Goal: Information Seeking & Learning: Learn about a topic

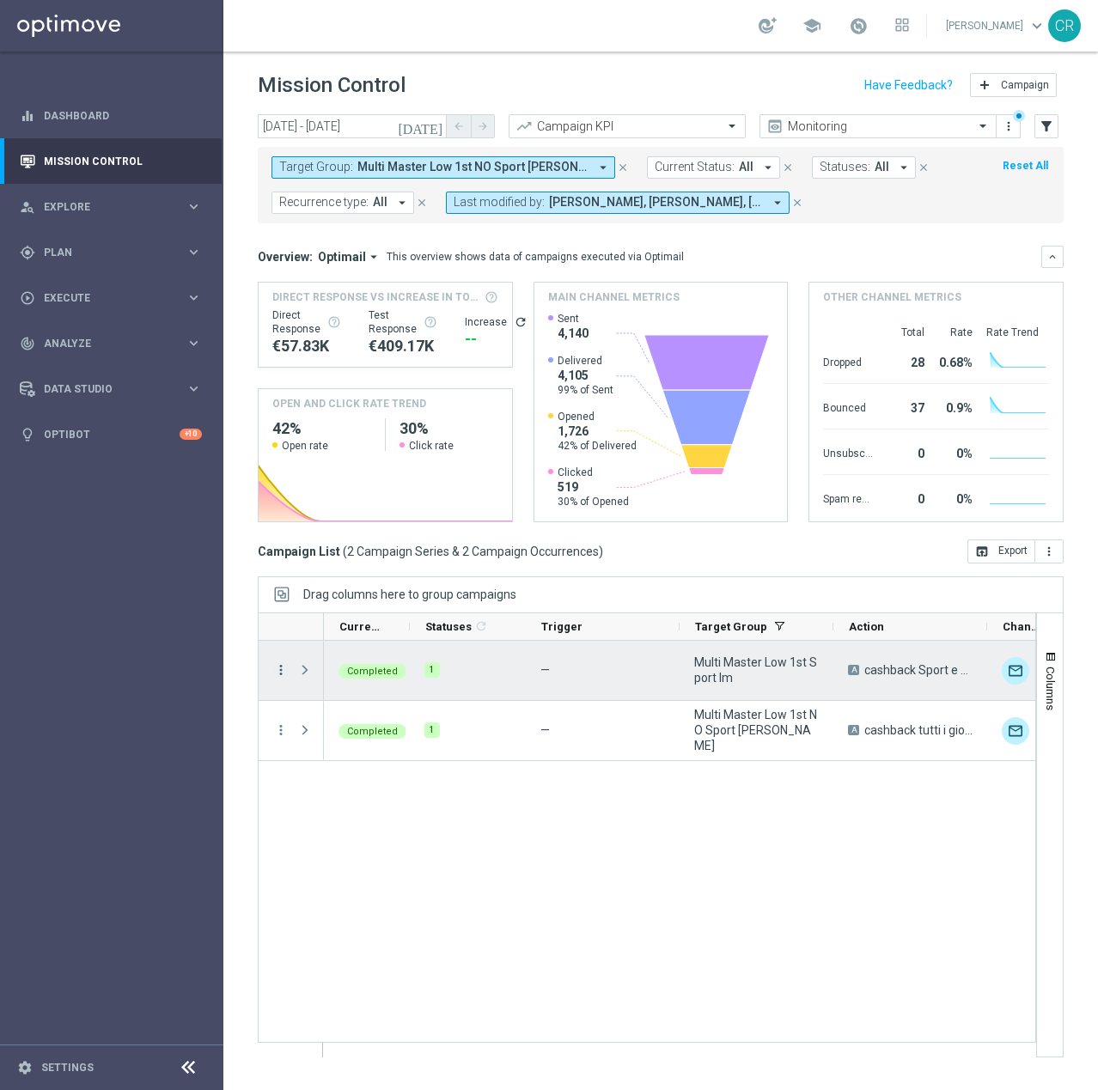
click at [283, 669] on icon "more_vert" at bounding box center [280, 669] width 15 height 15
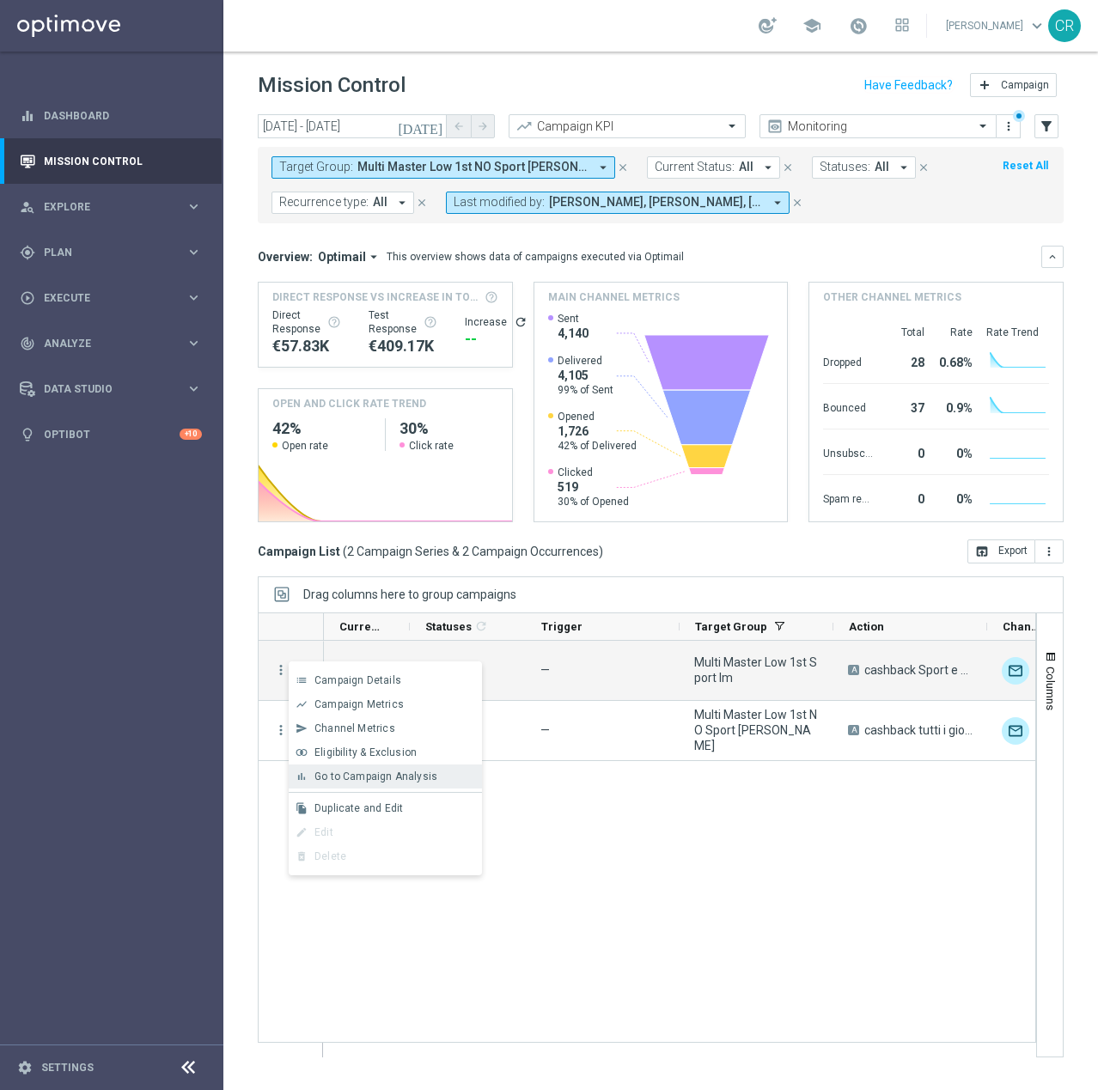
click at [358, 783] on div "bar_chart Go to Campaign Analysis" at bounding box center [385, 777] width 193 height 24
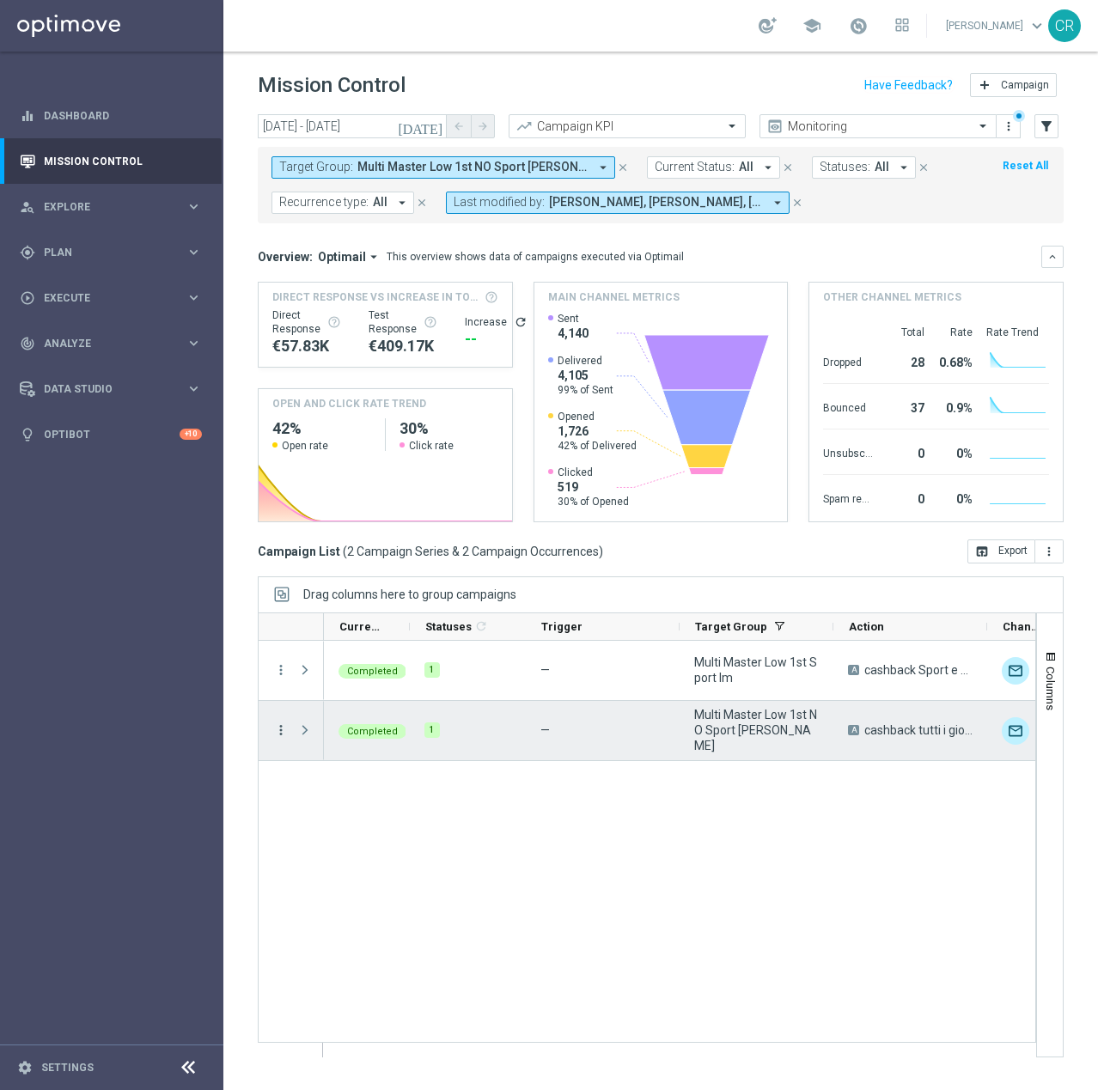
click at [282, 728] on icon "more_vert" at bounding box center [280, 729] width 15 height 15
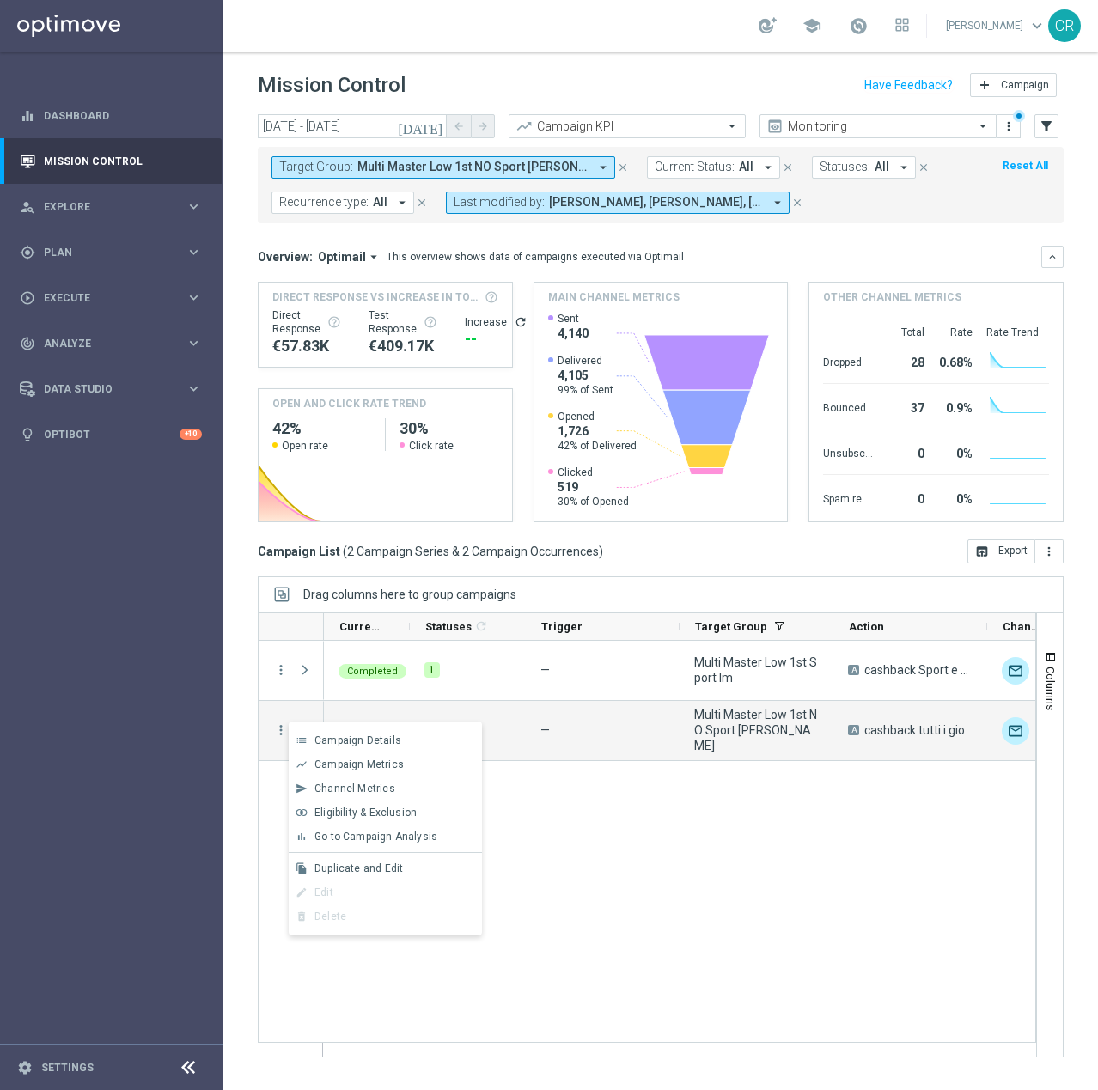
click at [324, 826] on div "bar_chart Go to Campaign Analysis" at bounding box center [385, 837] width 193 height 24
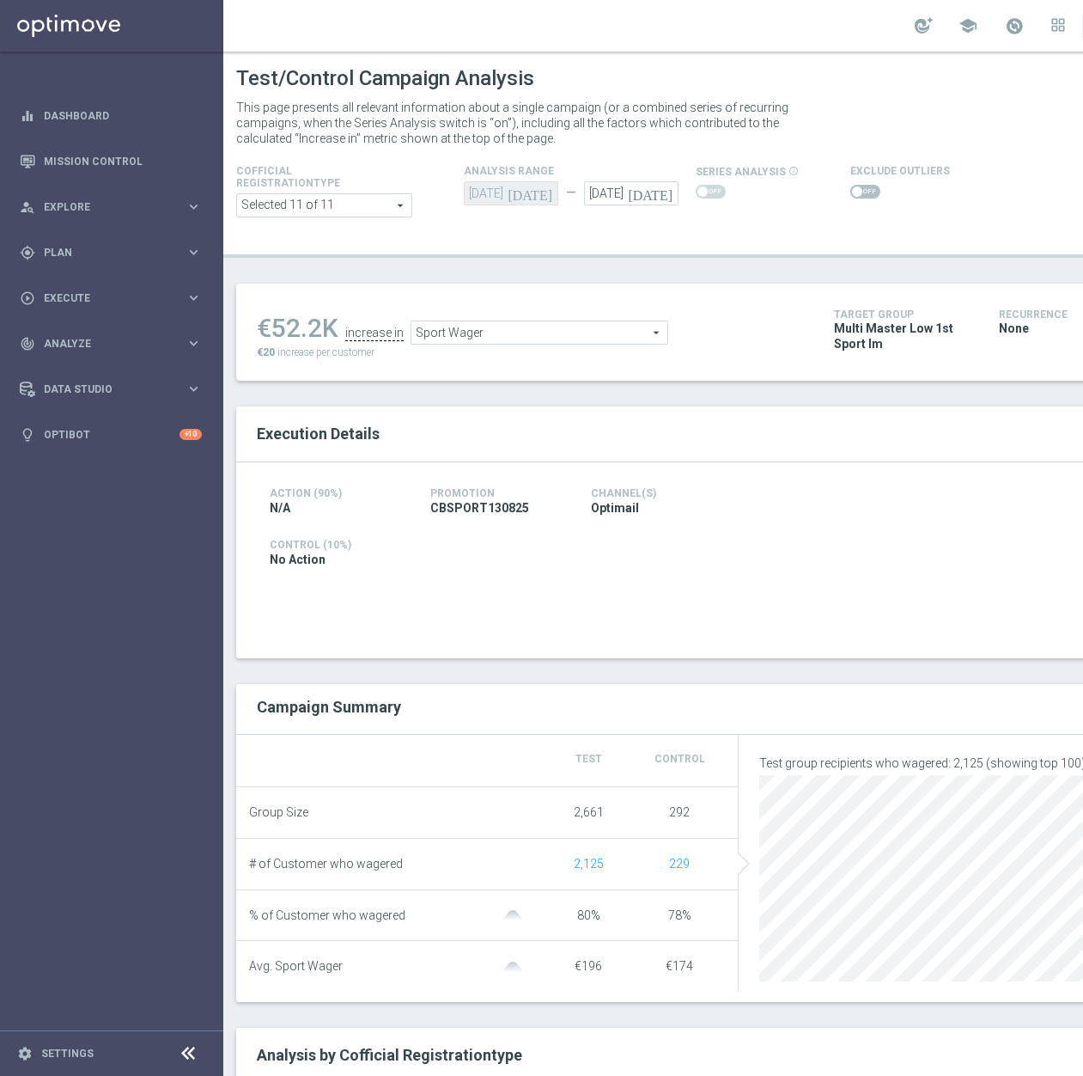
click at [588, 323] on span "Sport Wager" at bounding box center [539, 332] width 256 height 22
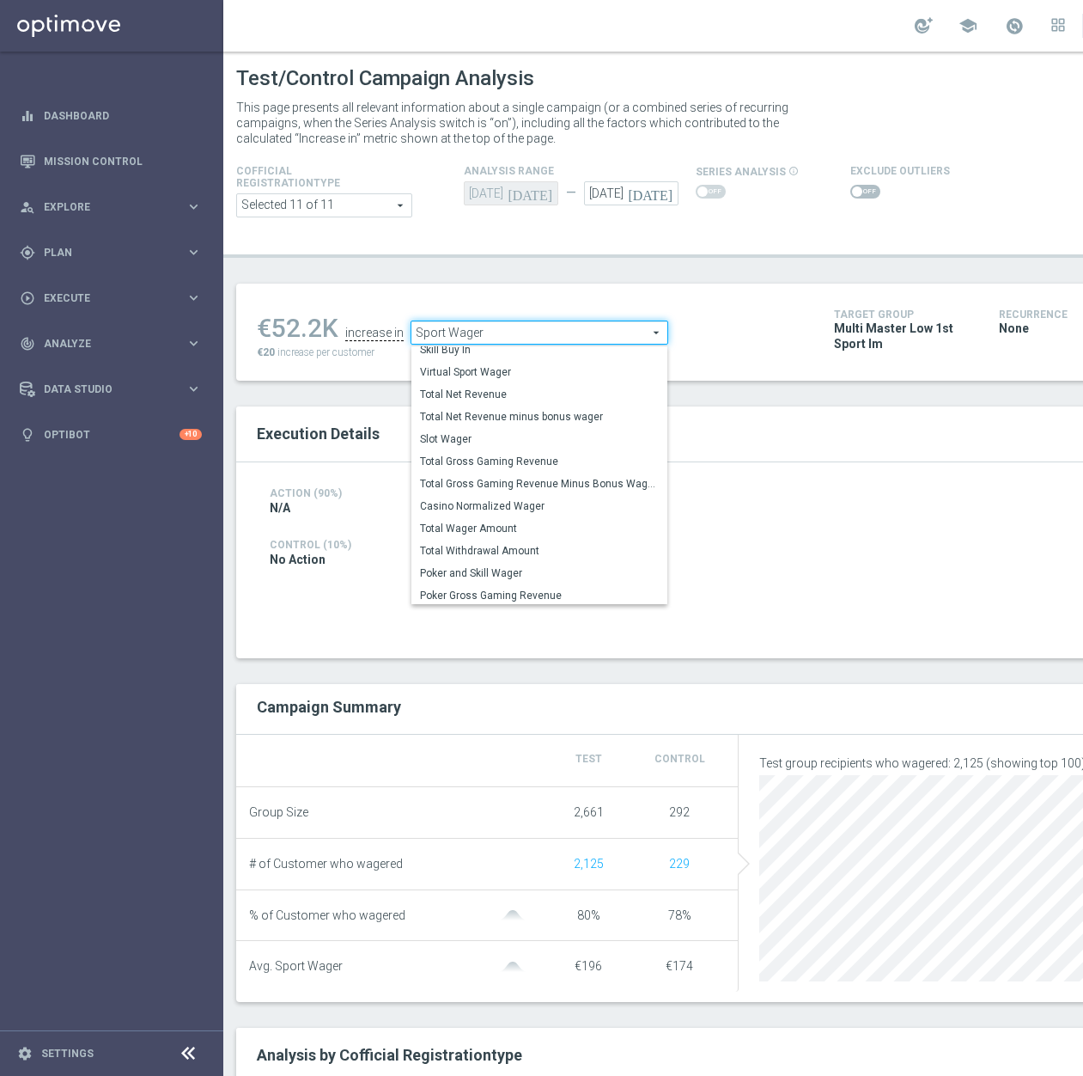
scroll to position [247, 0]
click at [558, 522] on span "Total Wager Amount" at bounding box center [539, 526] width 239 height 14
type input "Total Wager Amount"
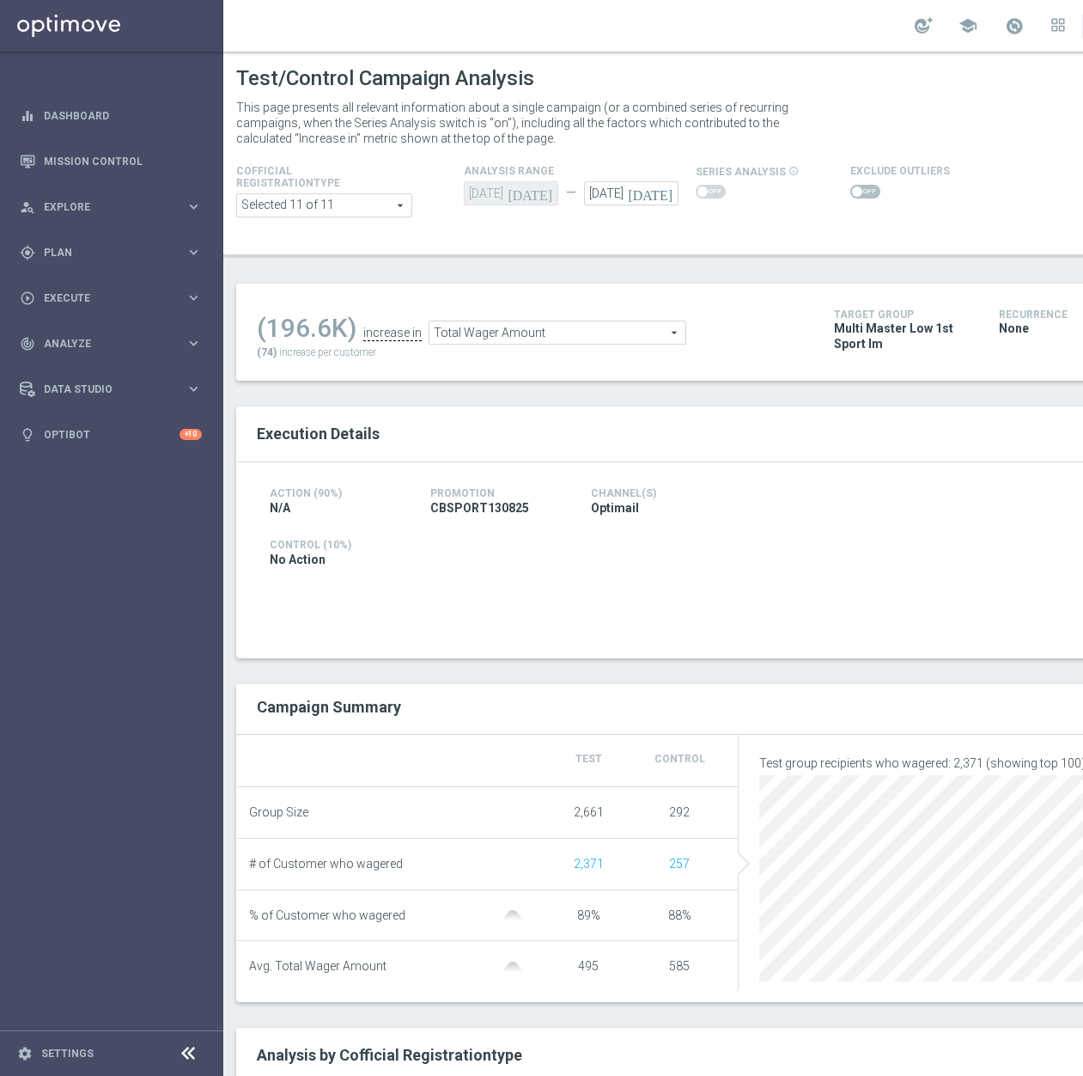
click at [870, 195] on span at bounding box center [865, 192] width 30 height 14
click at [870, 195] on input "checkbox" at bounding box center [865, 192] width 30 height 14
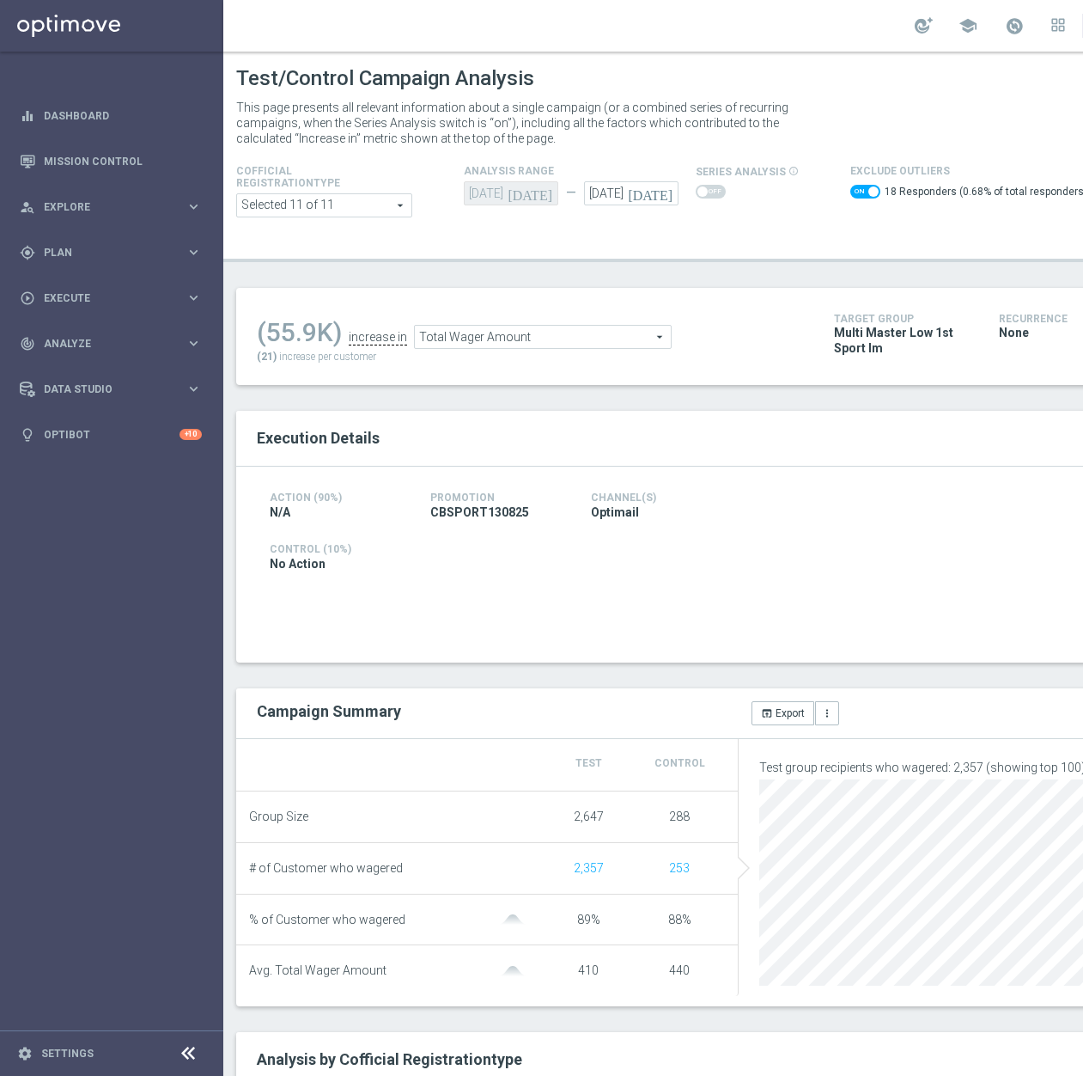
click at [614, 344] on span "Total Wager Amount" at bounding box center [543, 337] width 256 height 22
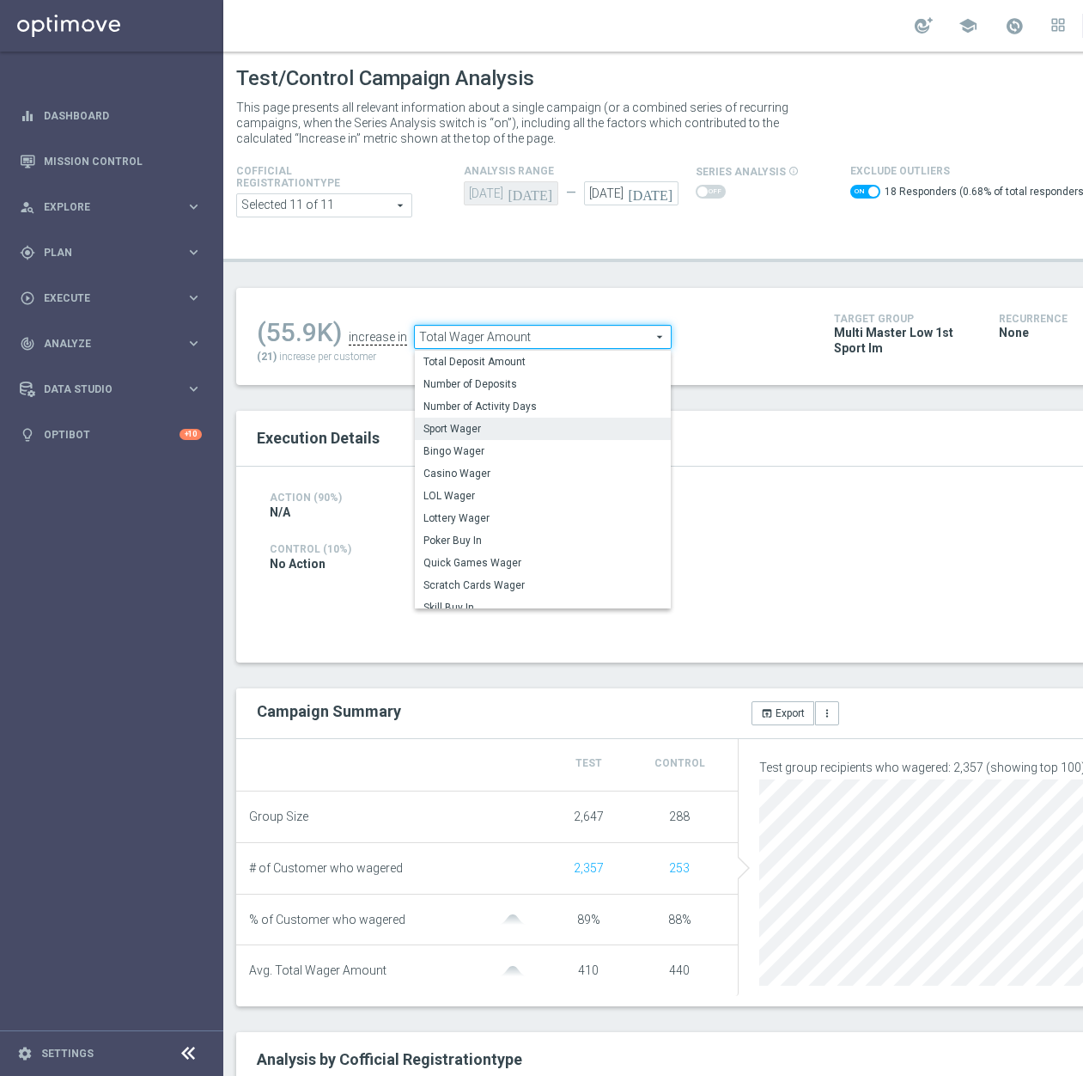
click at [543, 427] on span "Sport Wager" at bounding box center [543, 429] width 239 height 14
checkbox input "false"
type input "Sport Wager"
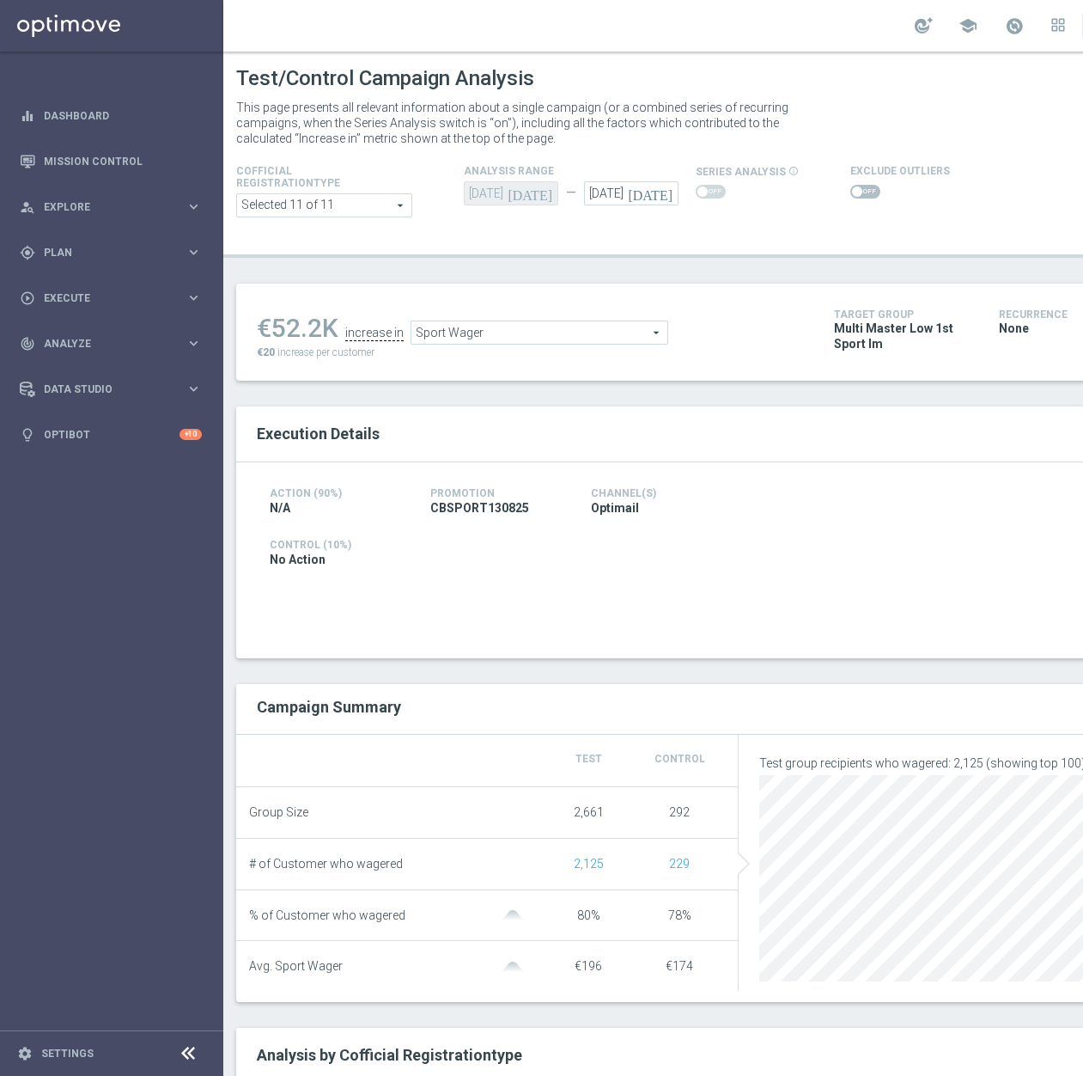
click at [867, 189] on span at bounding box center [865, 192] width 30 height 14
click at [867, 189] on input "checkbox" at bounding box center [865, 192] width 30 height 14
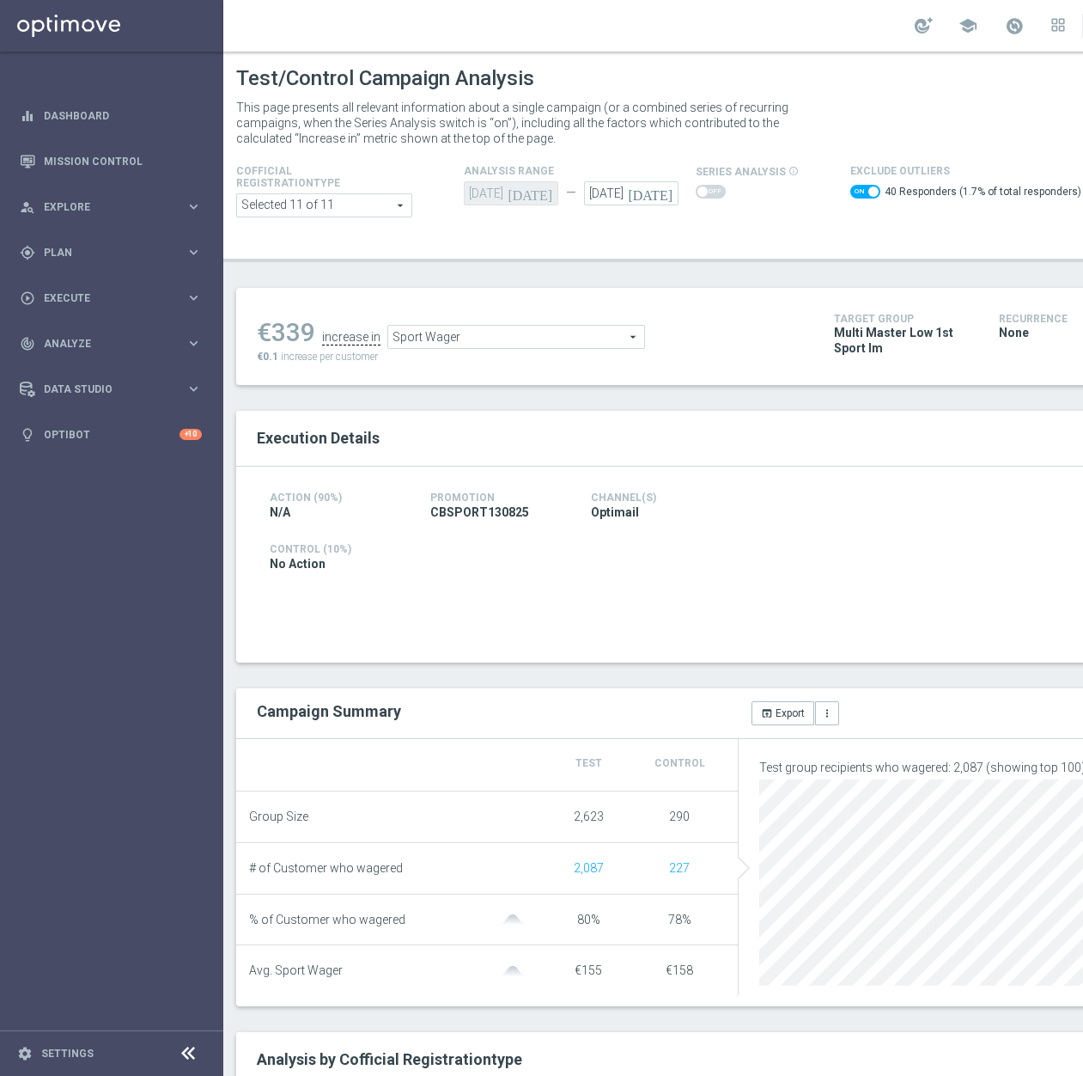
click at [517, 346] on span "Sport Wager" at bounding box center [516, 337] width 256 height 22
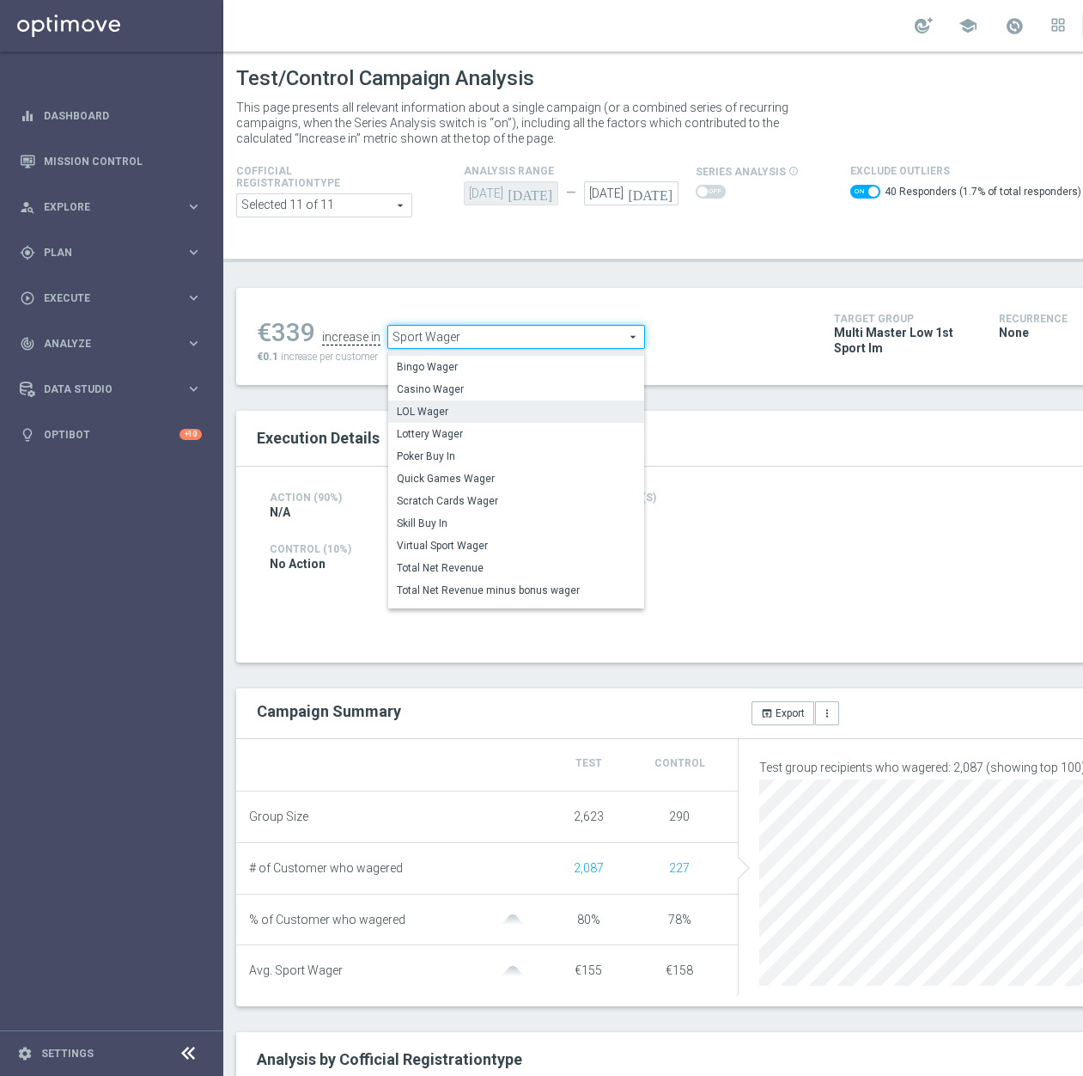
scroll to position [83, 0]
click at [518, 553] on label "Virtual Sport Wager" at bounding box center [516, 544] width 256 height 22
checkbox input "false"
type input "Virtual Sport Wager"
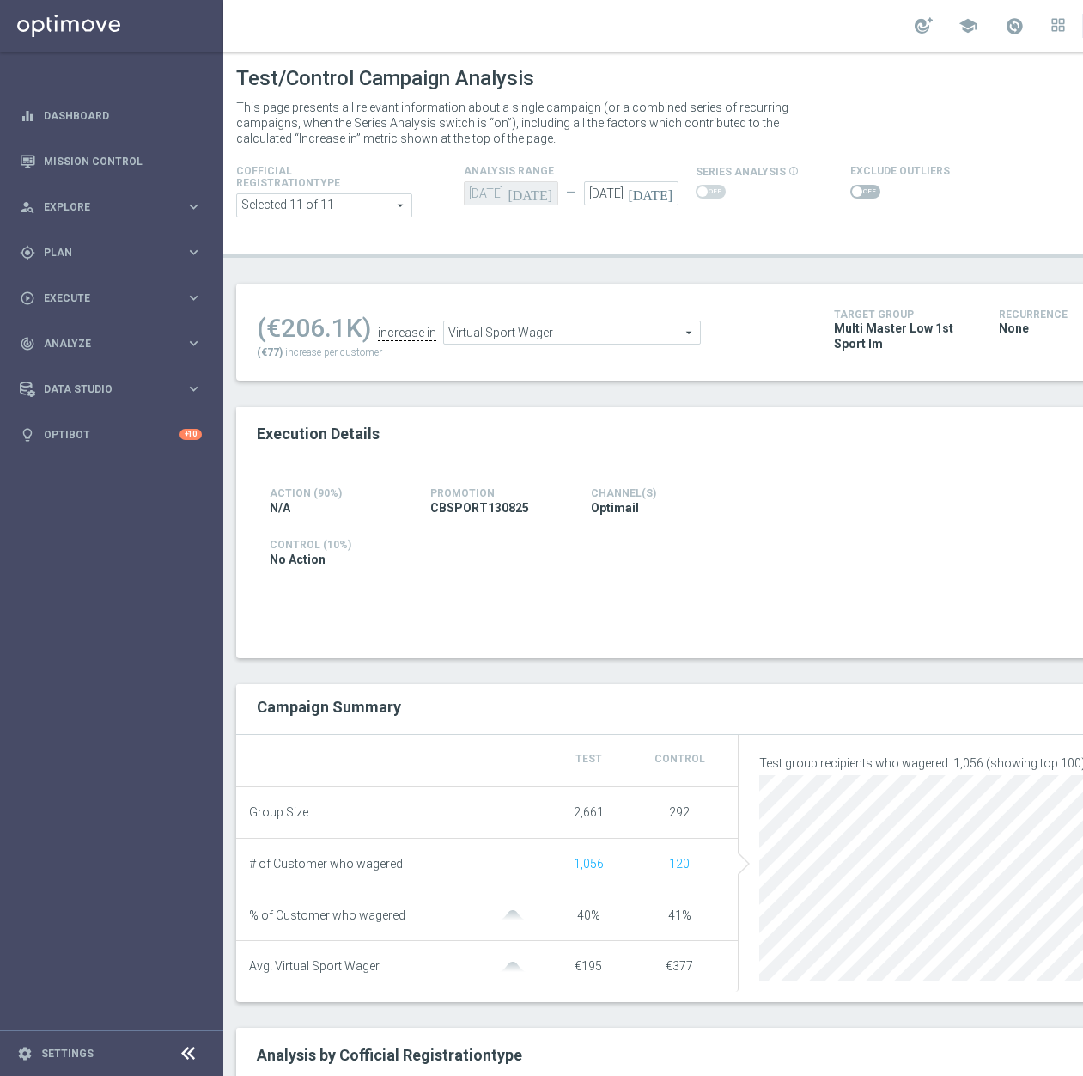
click at [868, 188] on span at bounding box center [865, 192] width 30 height 14
click at [868, 188] on input "checkbox" at bounding box center [865, 192] width 30 height 14
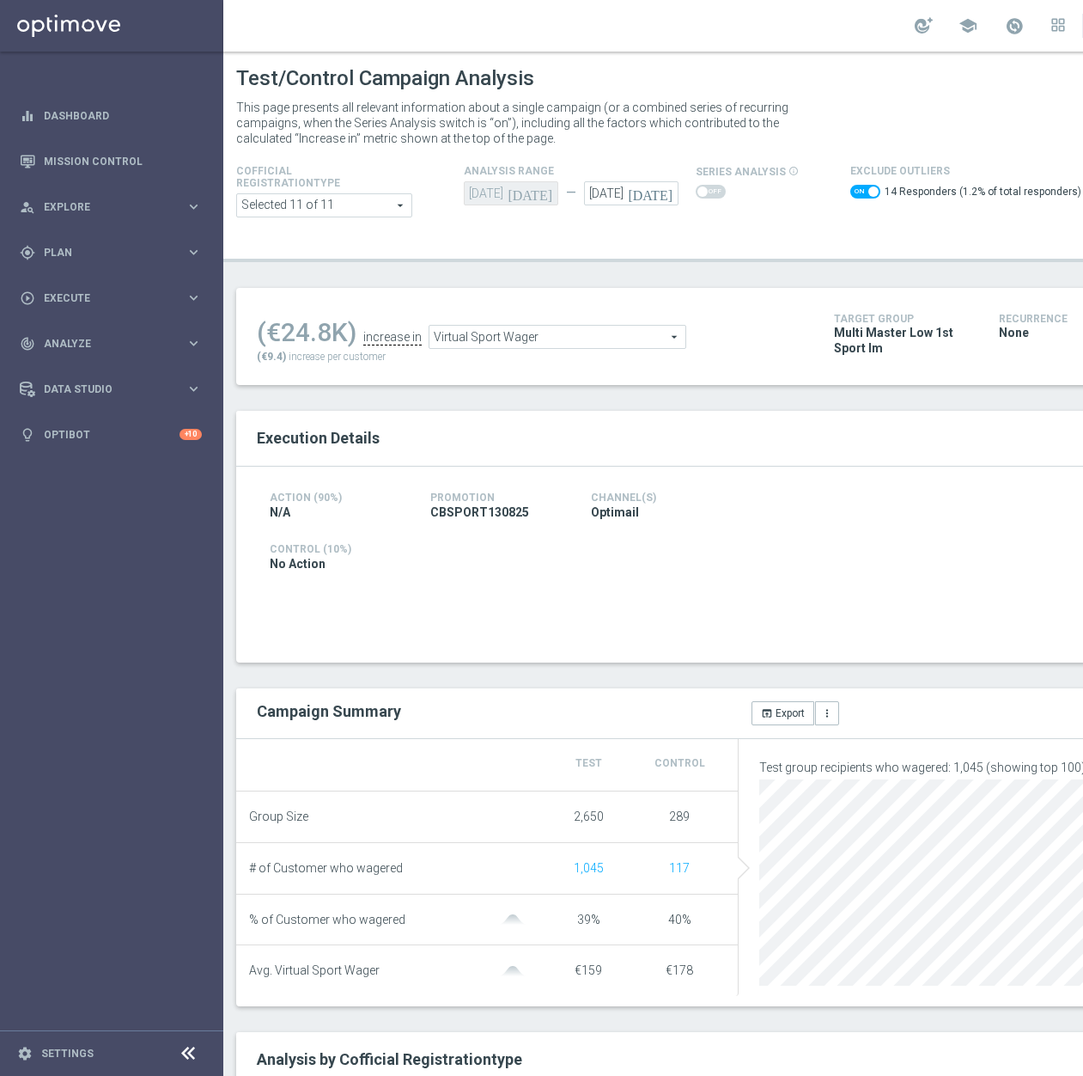
click at [558, 337] on span "Virtual Sport Wager" at bounding box center [558, 337] width 256 height 22
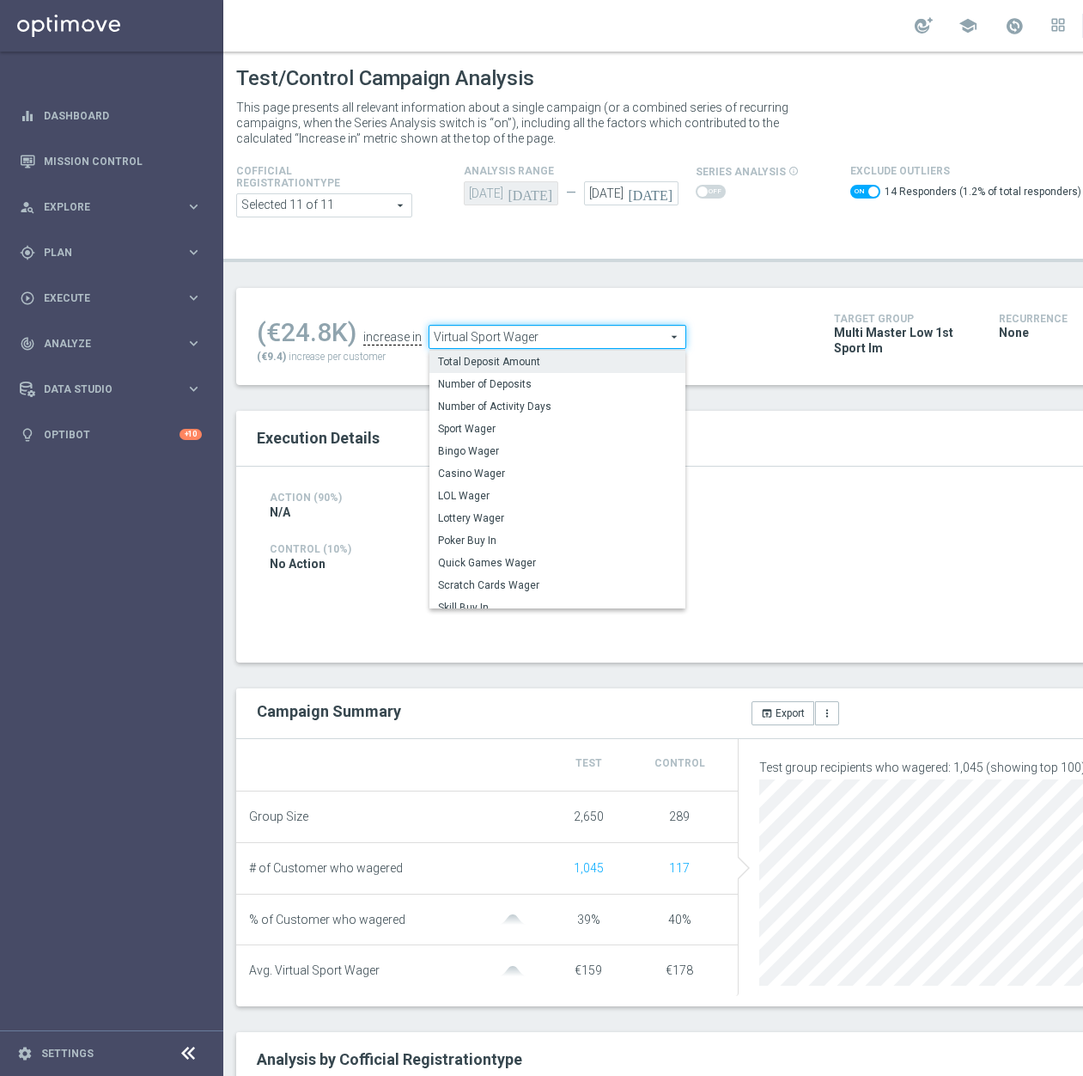
click at [582, 365] on span "Total Deposit Amount" at bounding box center [557, 362] width 239 height 14
checkbox input "false"
type input "Total Deposit Amount"
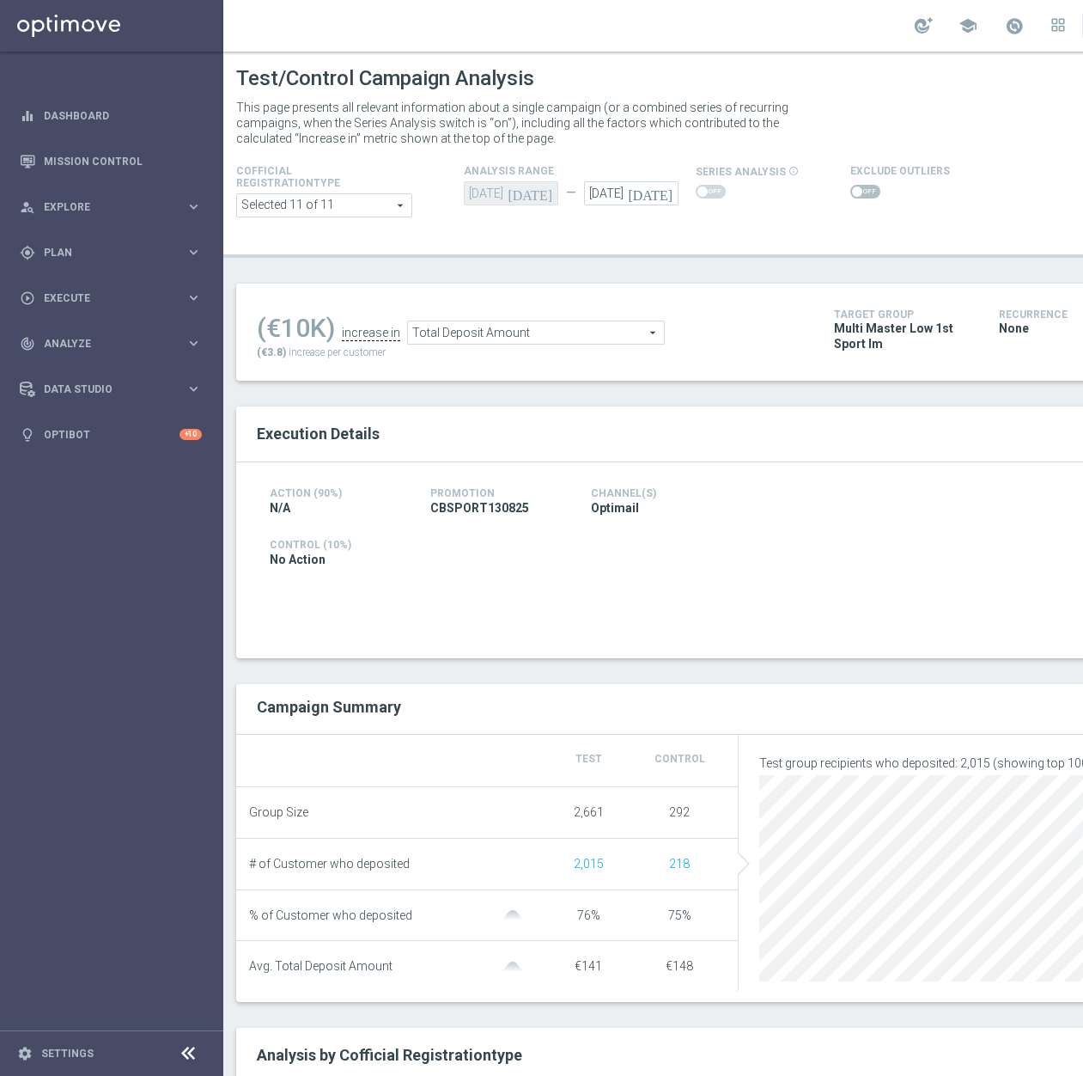
click at [856, 186] on span at bounding box center [865, 192] width 30 height 14
click at [856, 186] on input "checkbox" at bounding box center [865, 192] width 30 height 14
checkbox input "true"
click at [562, 338] on span "Total Wager Amount" at bounding box center [543, 332] width 256 height 22
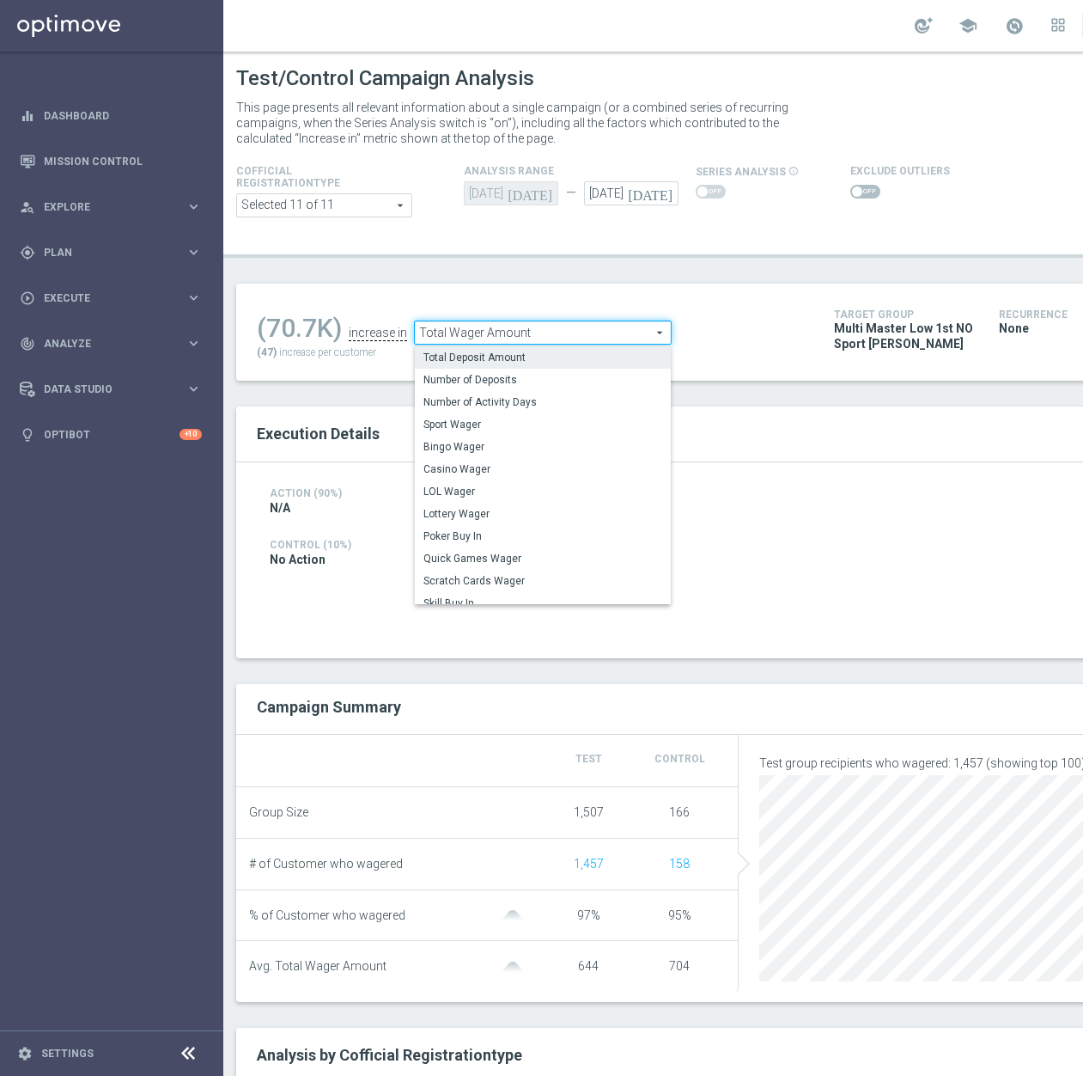
click at [561, 350] on label "Total Deposit Amount" at bounding box center [543, 357] width 256 height 22
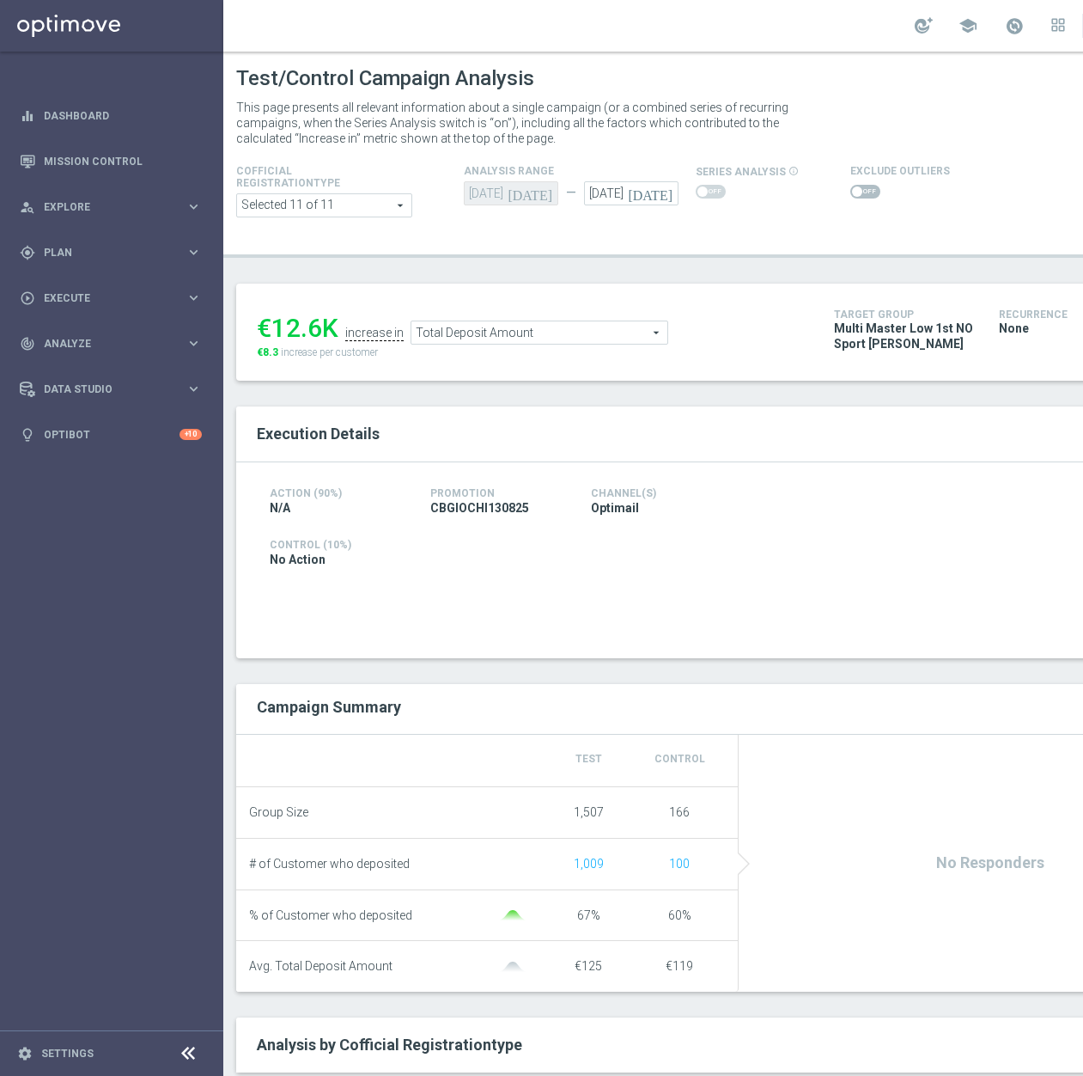
scroll to position [86, 0]
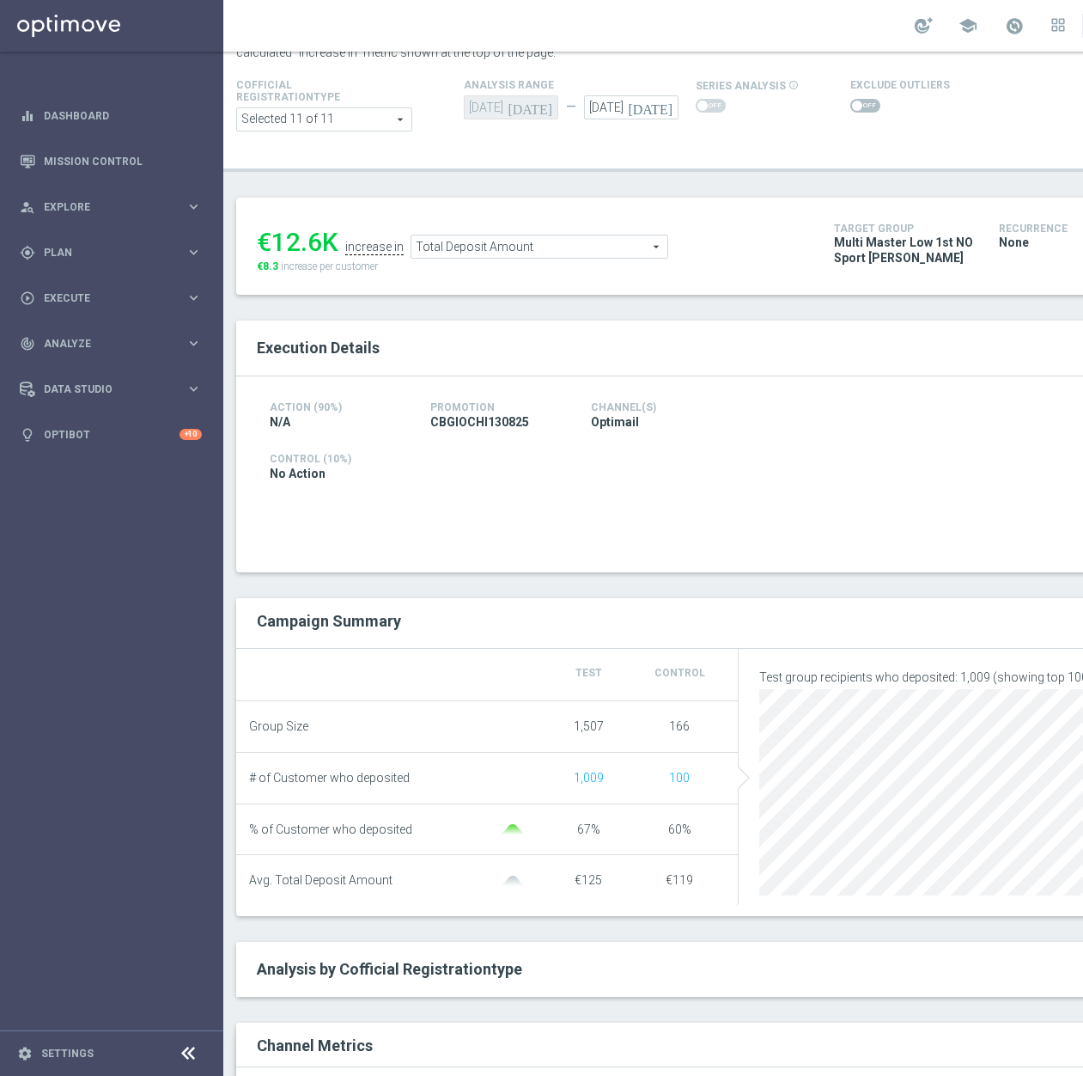
click at [608, 253] on span "Total Deposit Amount" at bounding box center [539, 246] width 256 height 22
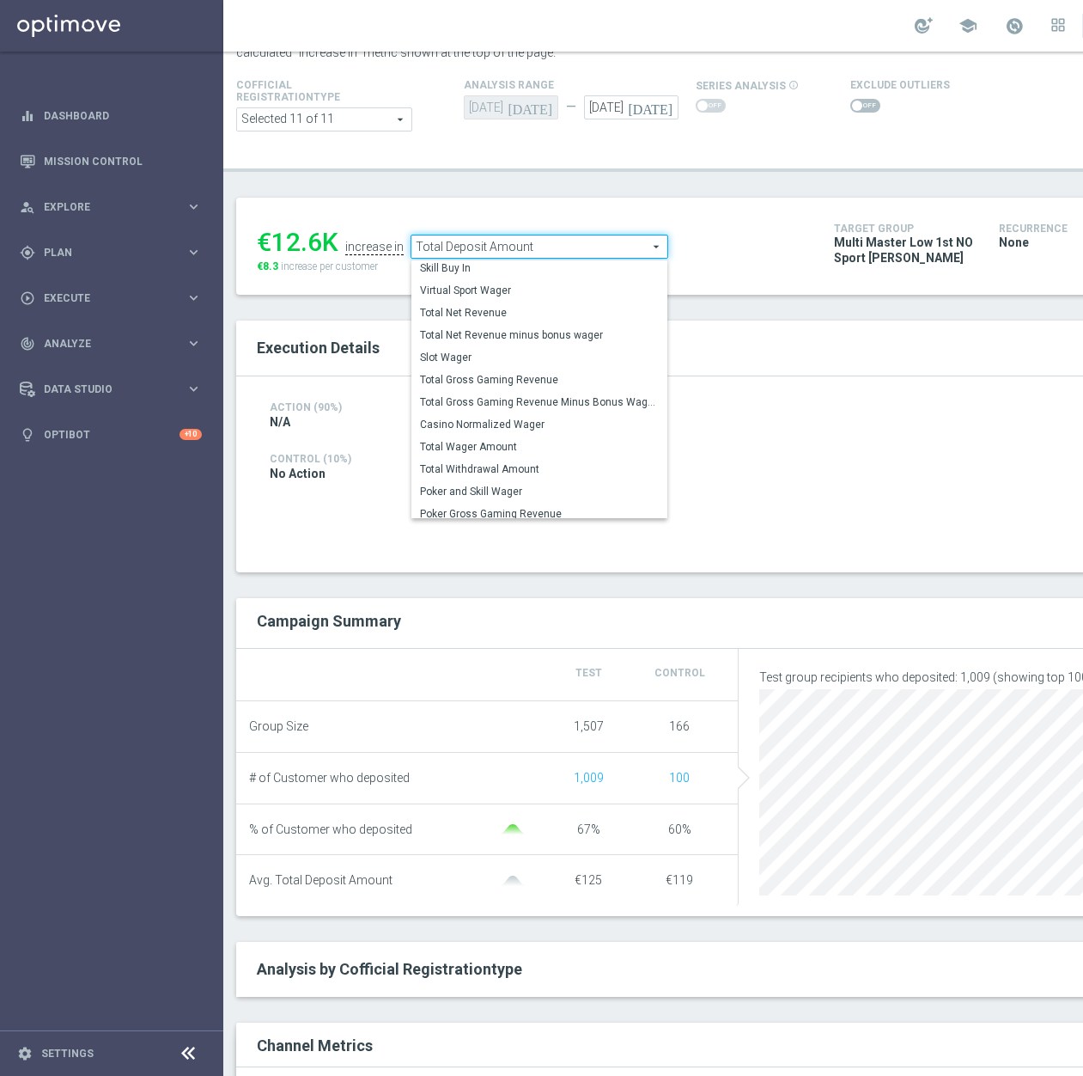
scroll to position [247, 0]
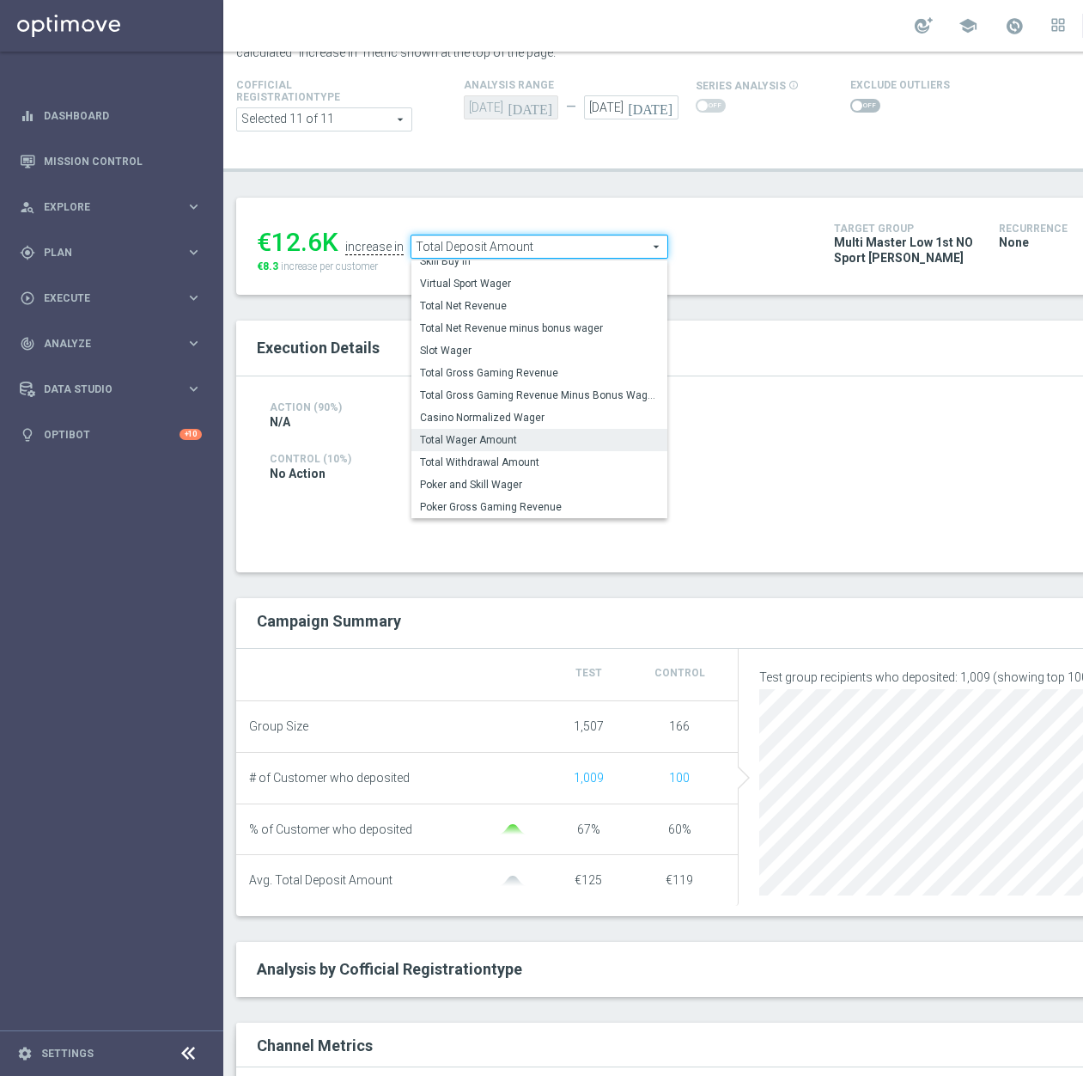
click at [556, 442] on span "Total Wager Amount" at bounding box center [539, 440] width 239 height 14
type input "Total Wager Amount"
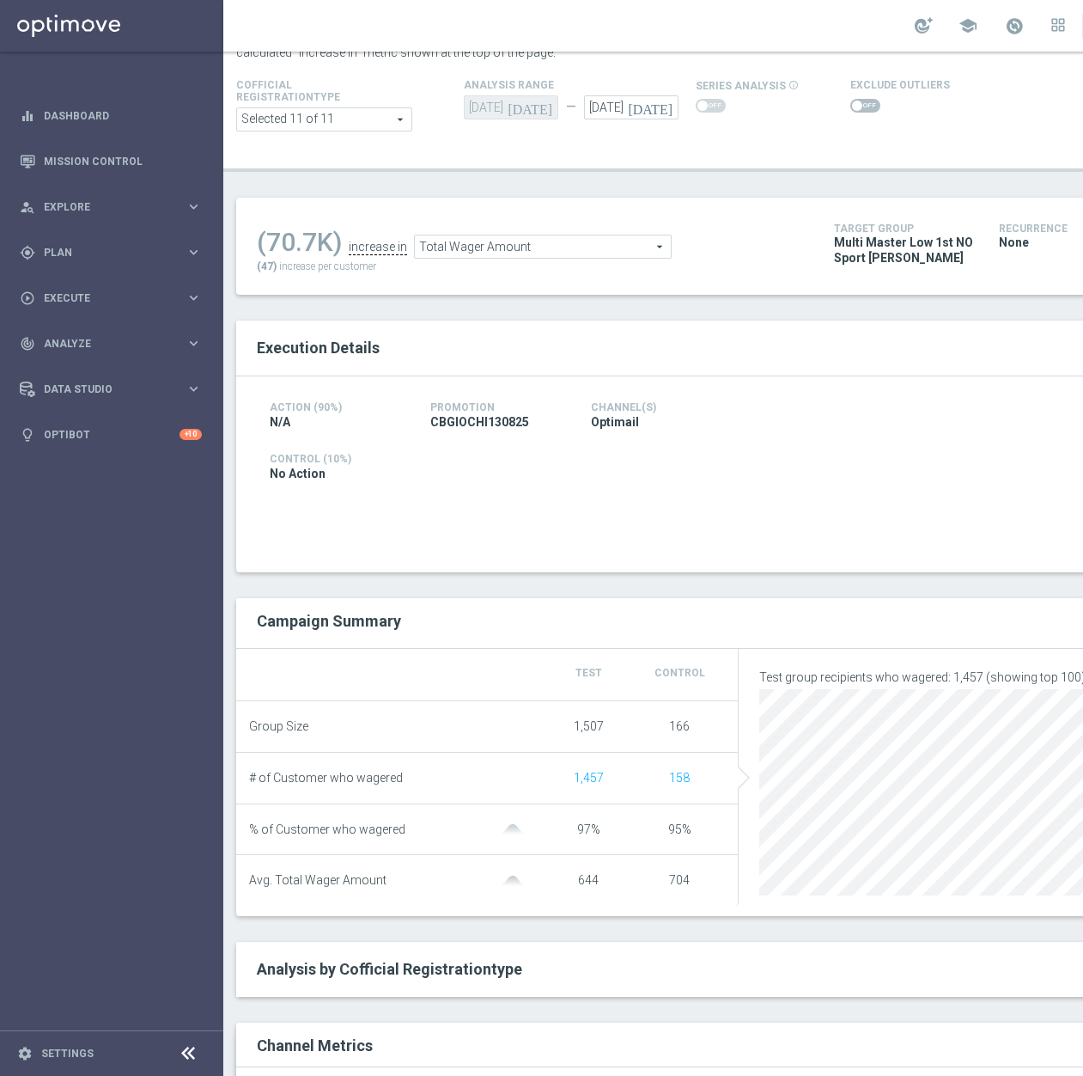
click at [865, 108] on span at bounding box center [865, 106] width 30 height 14
click at [865, 108] on input "checkbox" at bounding box center [865, 106] width 30 height 14
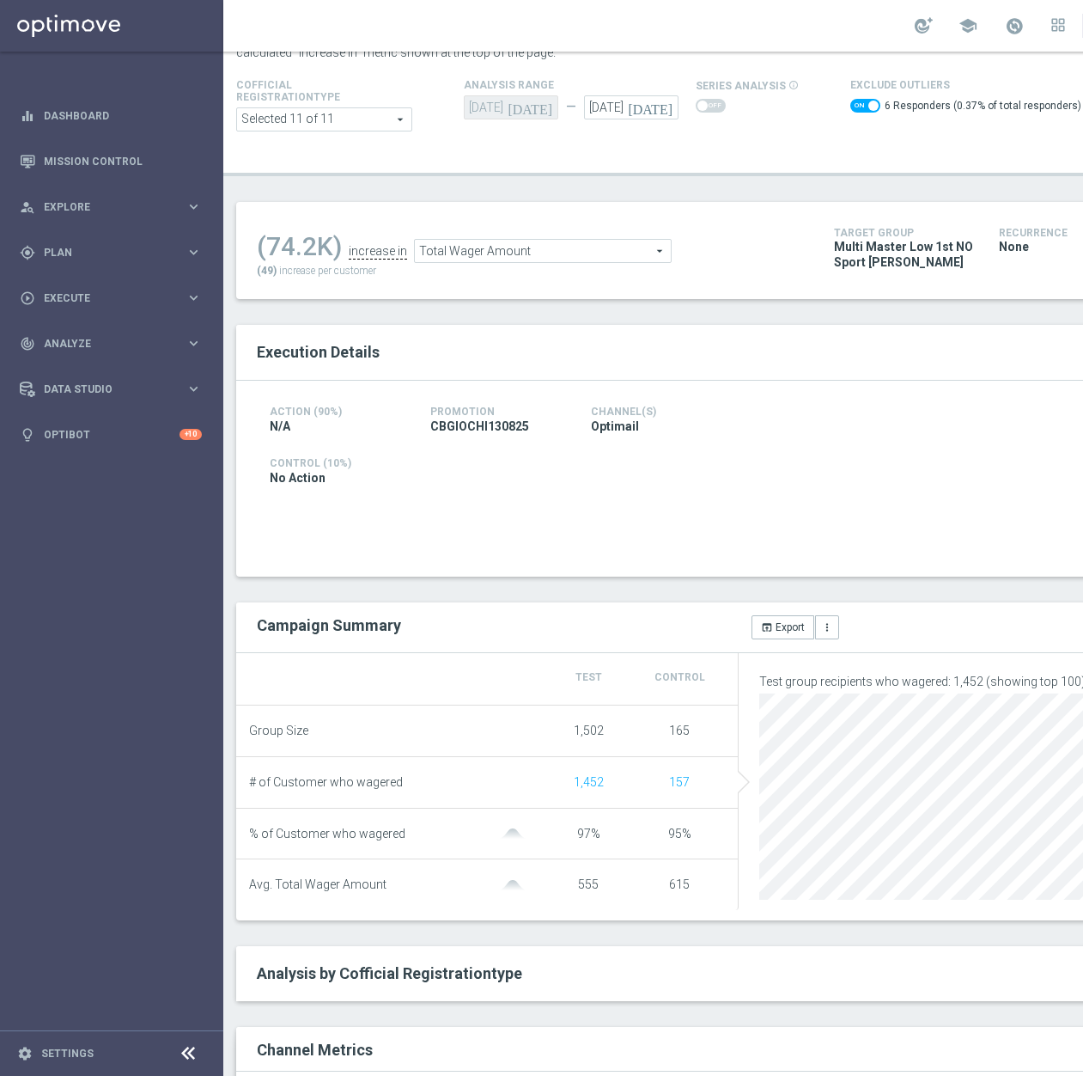
click at [462, 248] on span "Total Wager Amount" at bounding box center [543, 251] width 256 height 22
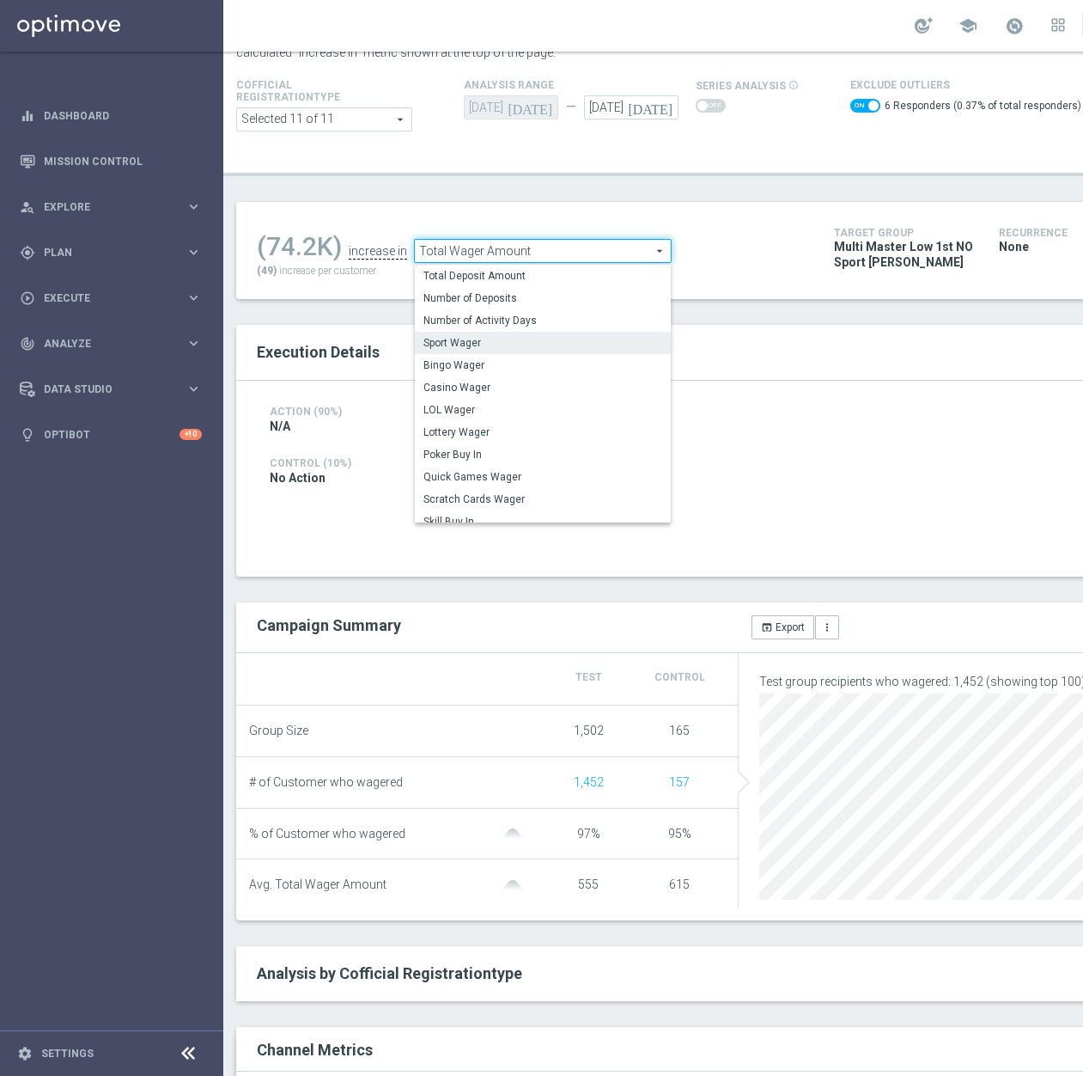
click at [529, 345] on span "Sport Wager" at bounding box center [543, 343] width 239 height 14
checkbox input "false"
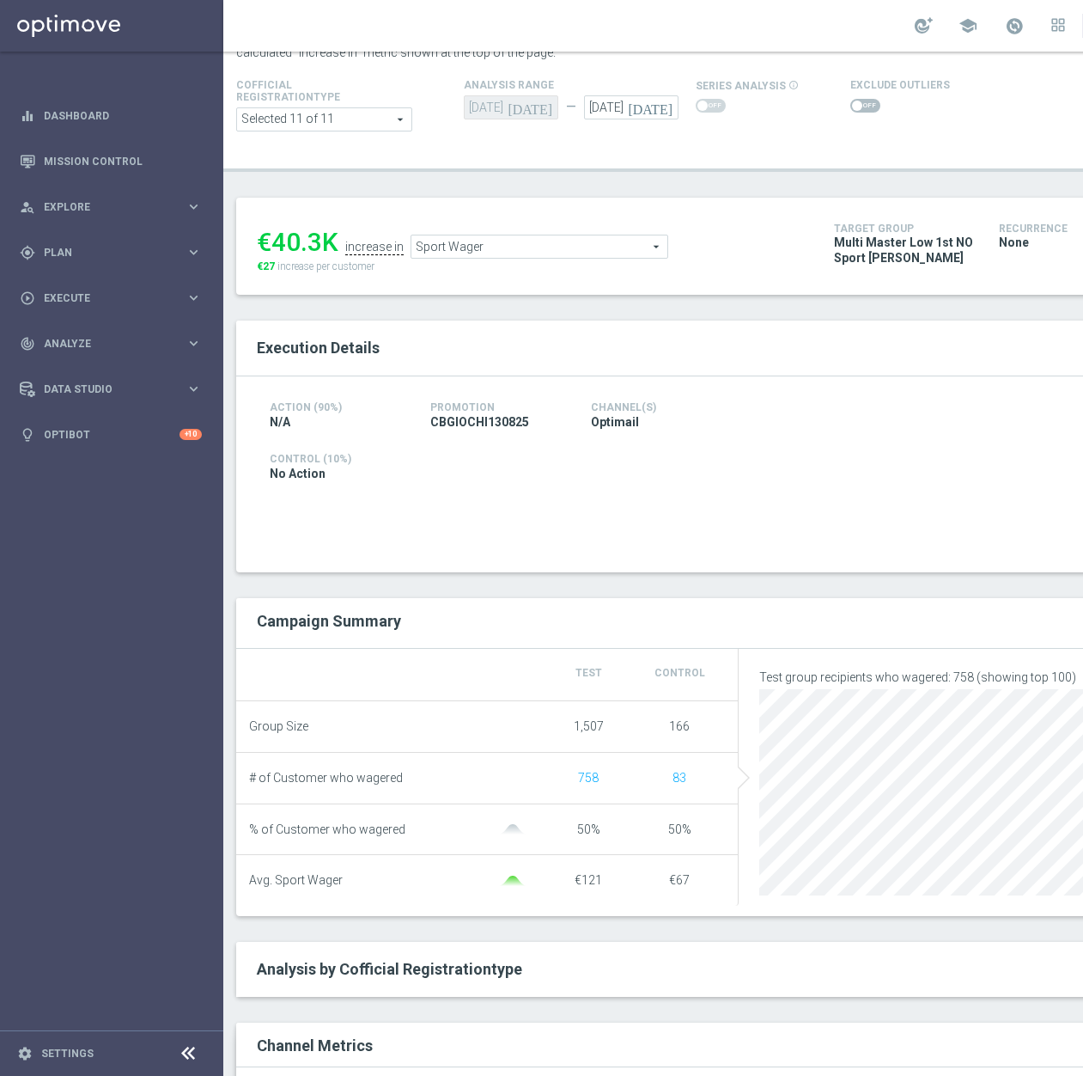
click at [556, 247] on span "Sport Wager" at bounding box center [539, 246] width 256 height 22
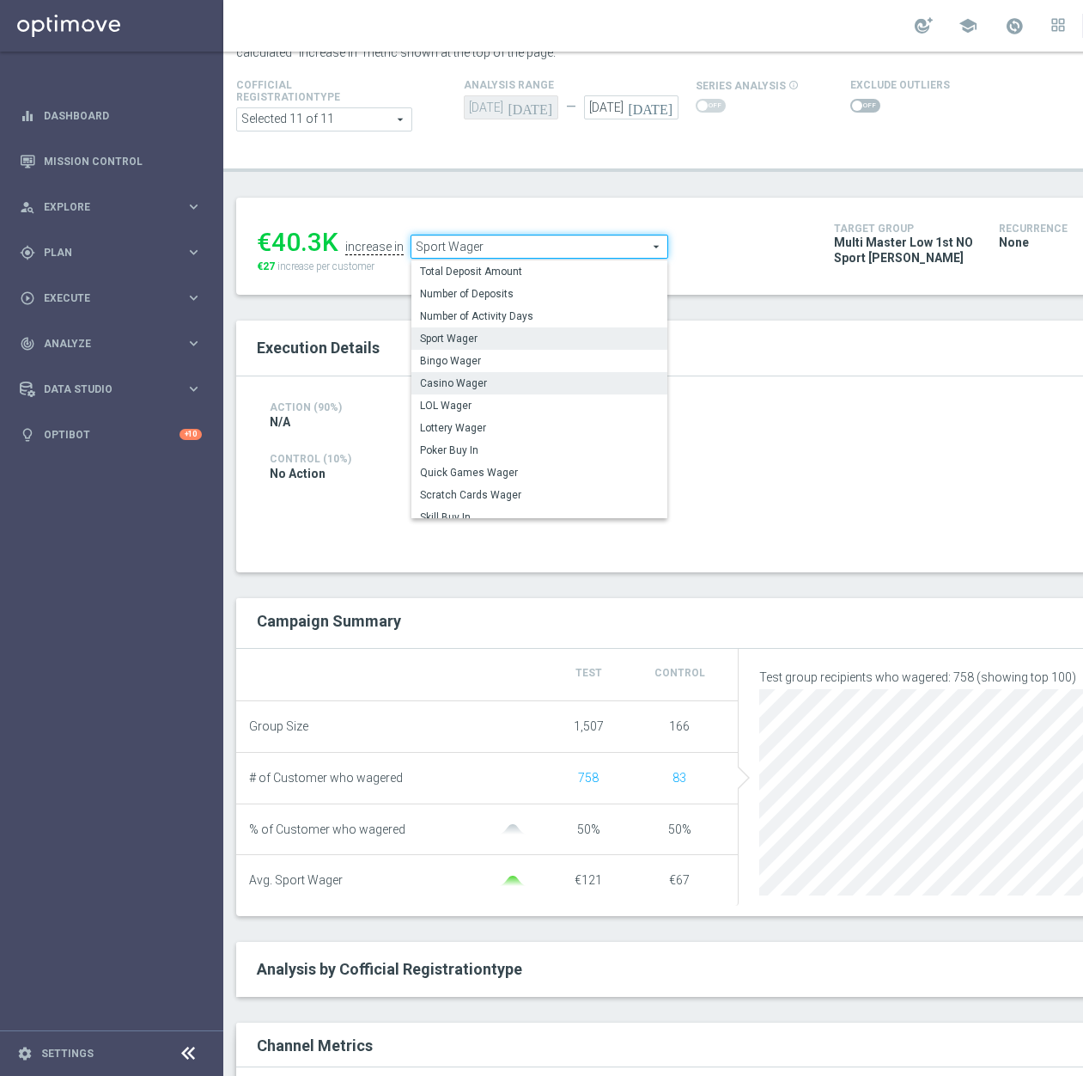
click at [509, 382] on span "Casino Wager" at bounding box center [539, 383] width 239 height 14
type input "Casino Wager"
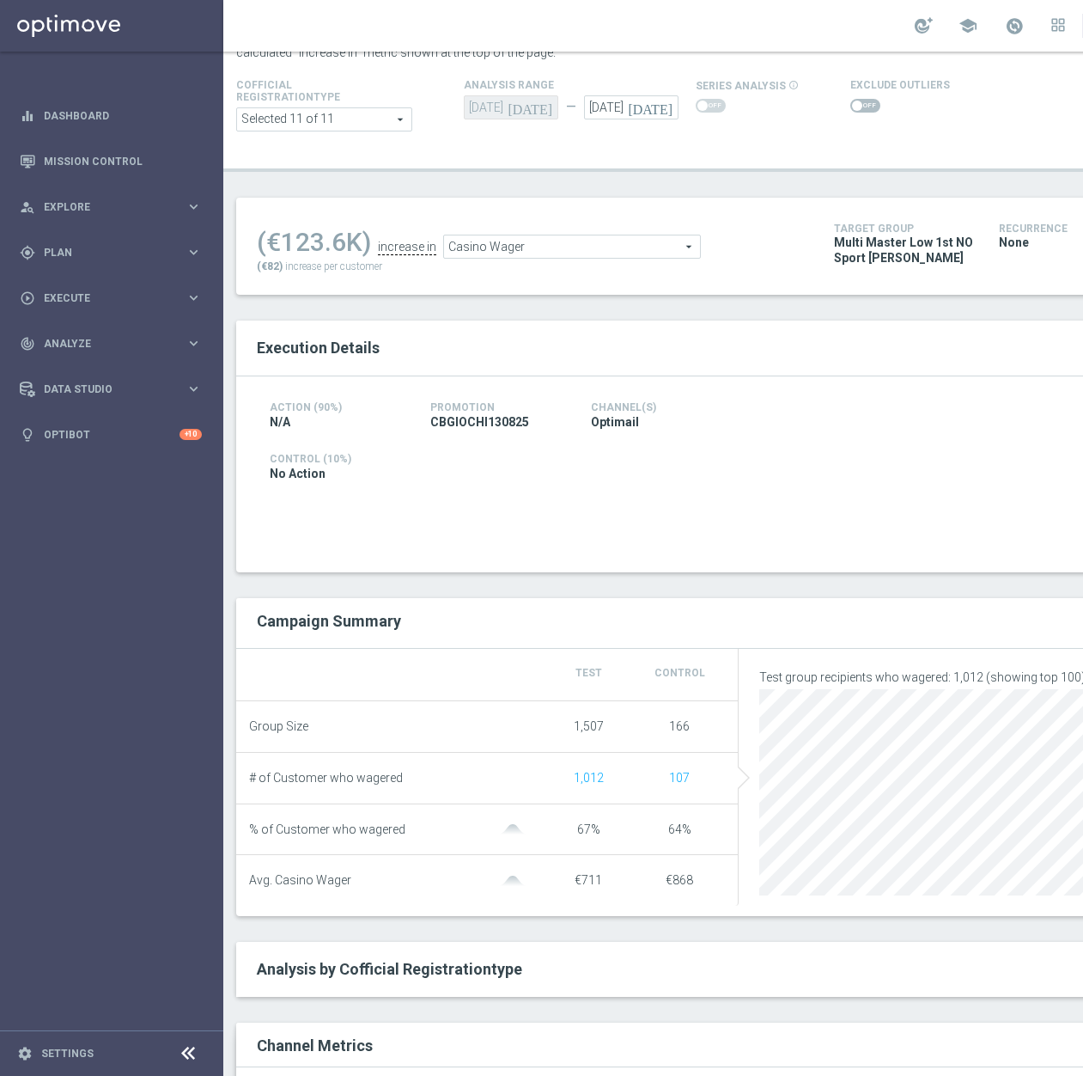
click at [853, 108] on span at bounding box center [857, 106] width 10 height 10
click at [853, 108] on input "checkbox" at bounding box center [865, 106] width 30 height 14
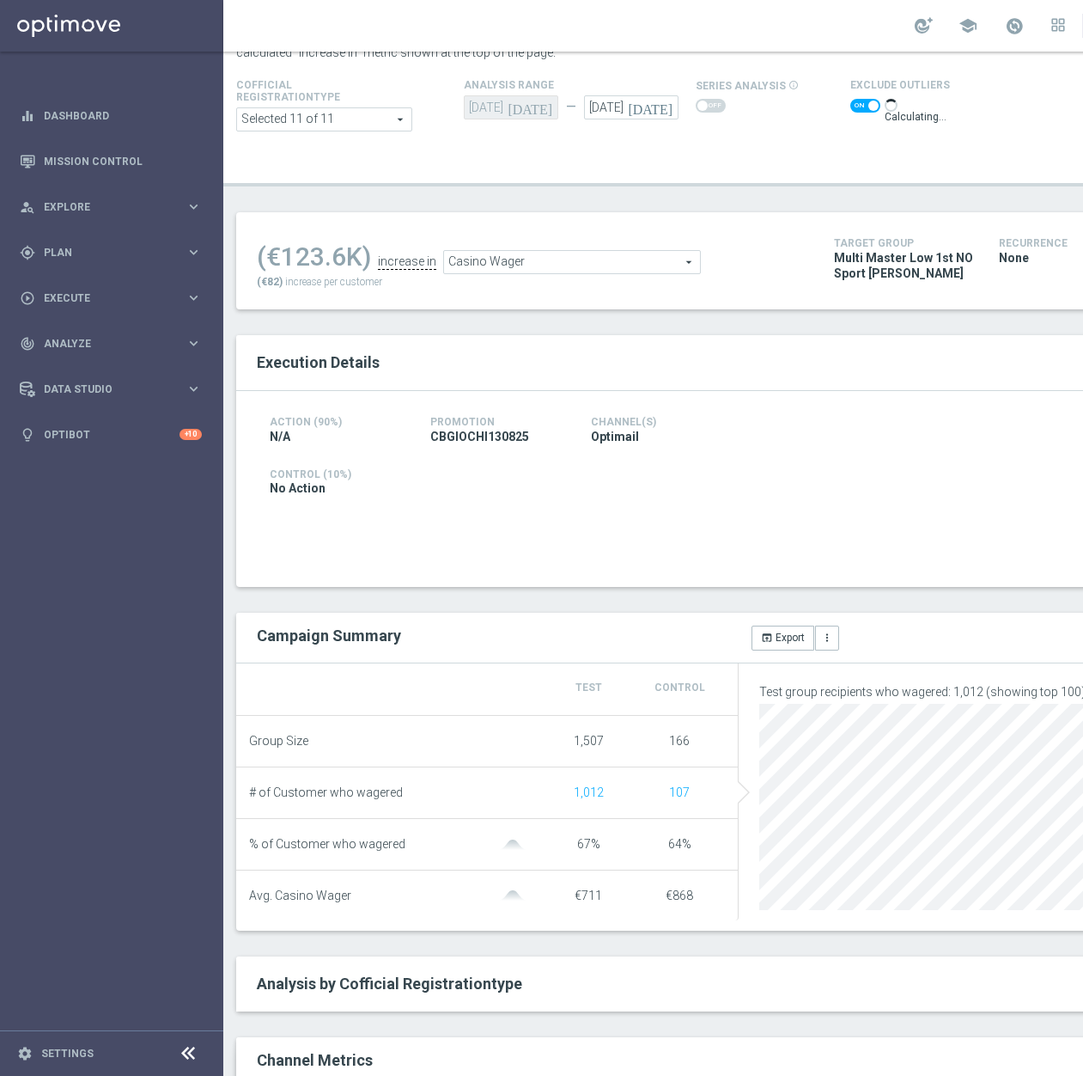
click at [625, 259] on span "Casino Wager" at bounding box center [572, 262] width 256 height 22
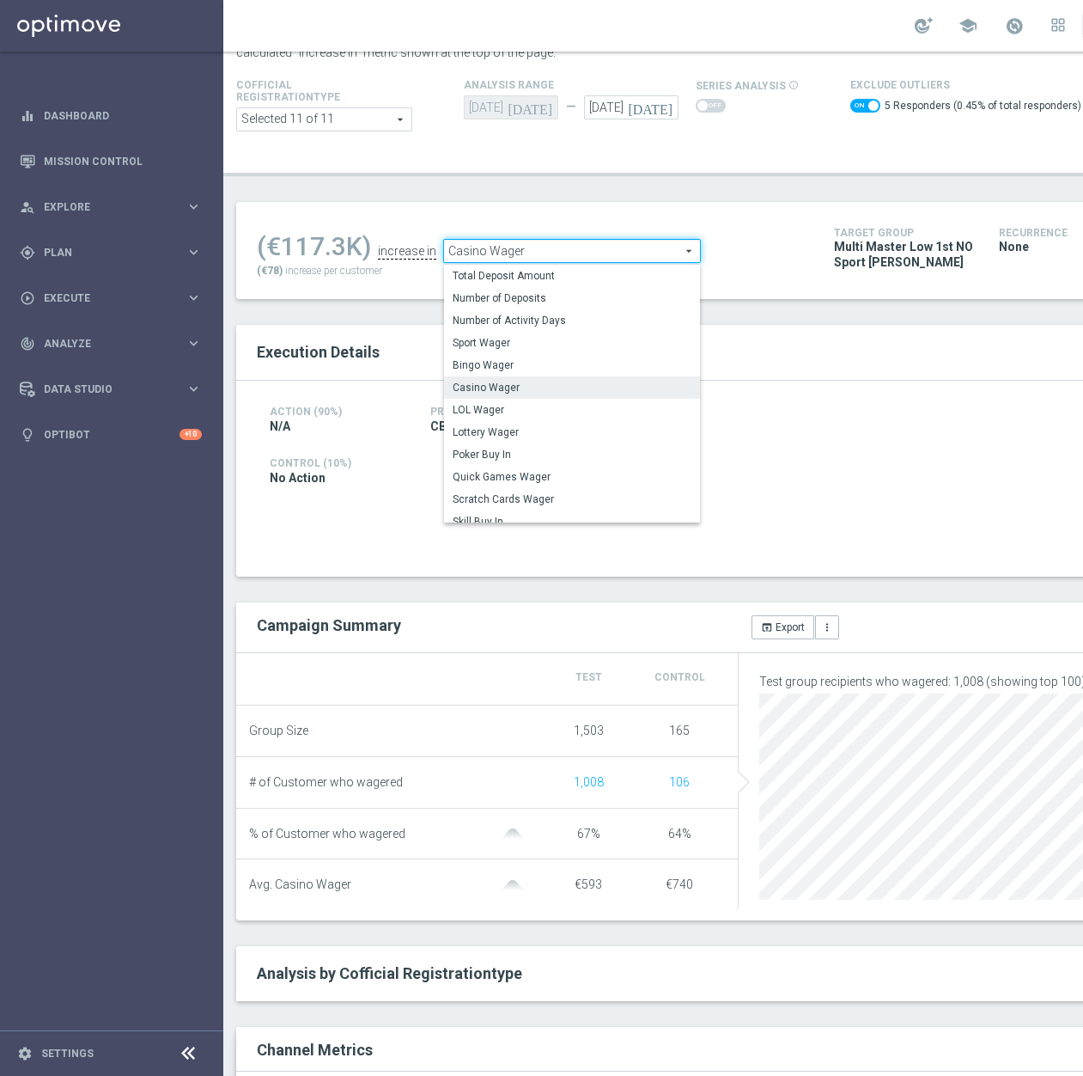
scroll to position [83, 0]
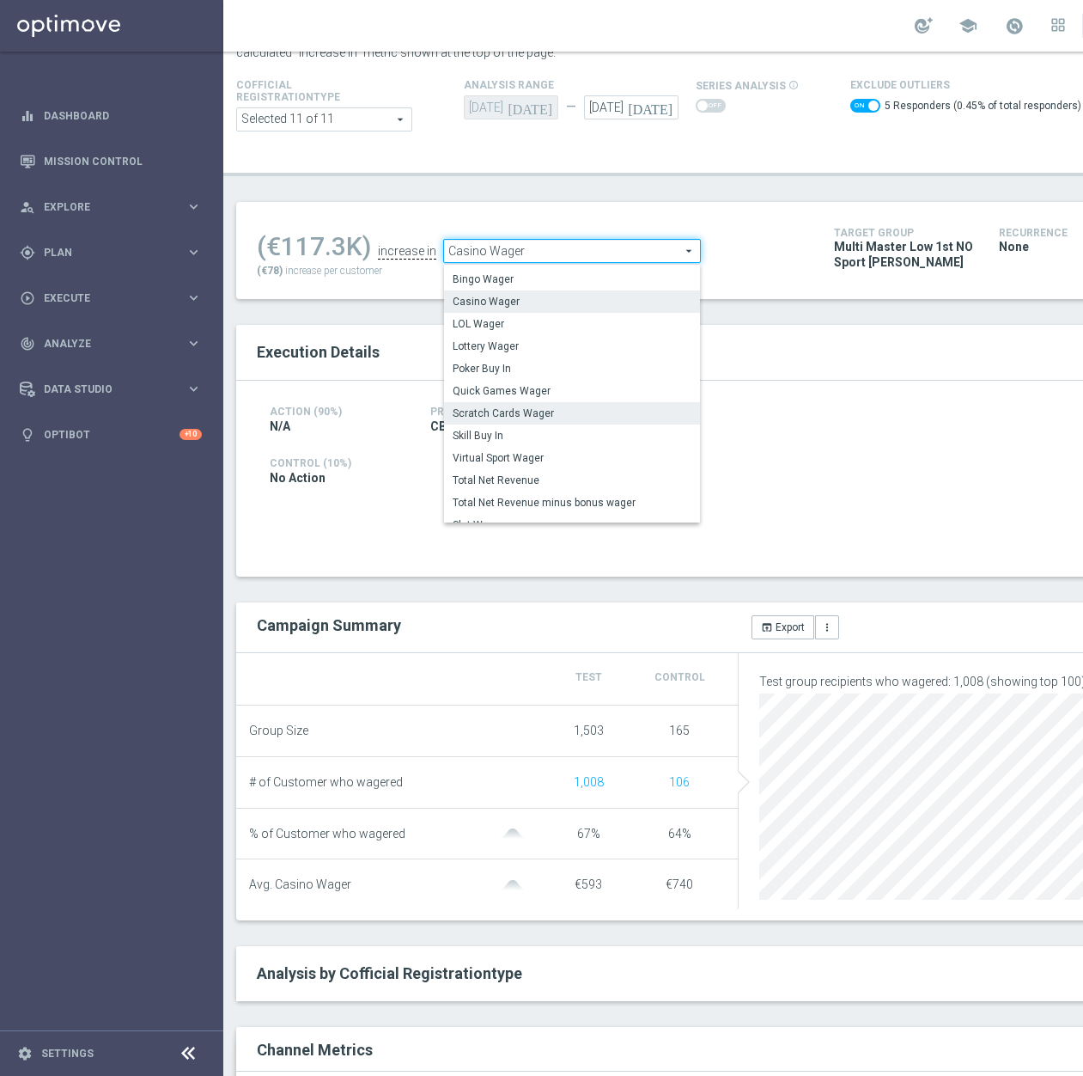
click at [590, 403] on label "Scratch Cards Wager" at bounding box center [572, 413] width 256 height 22
checkbox input "false"
type input "Scratch Cards Wager"
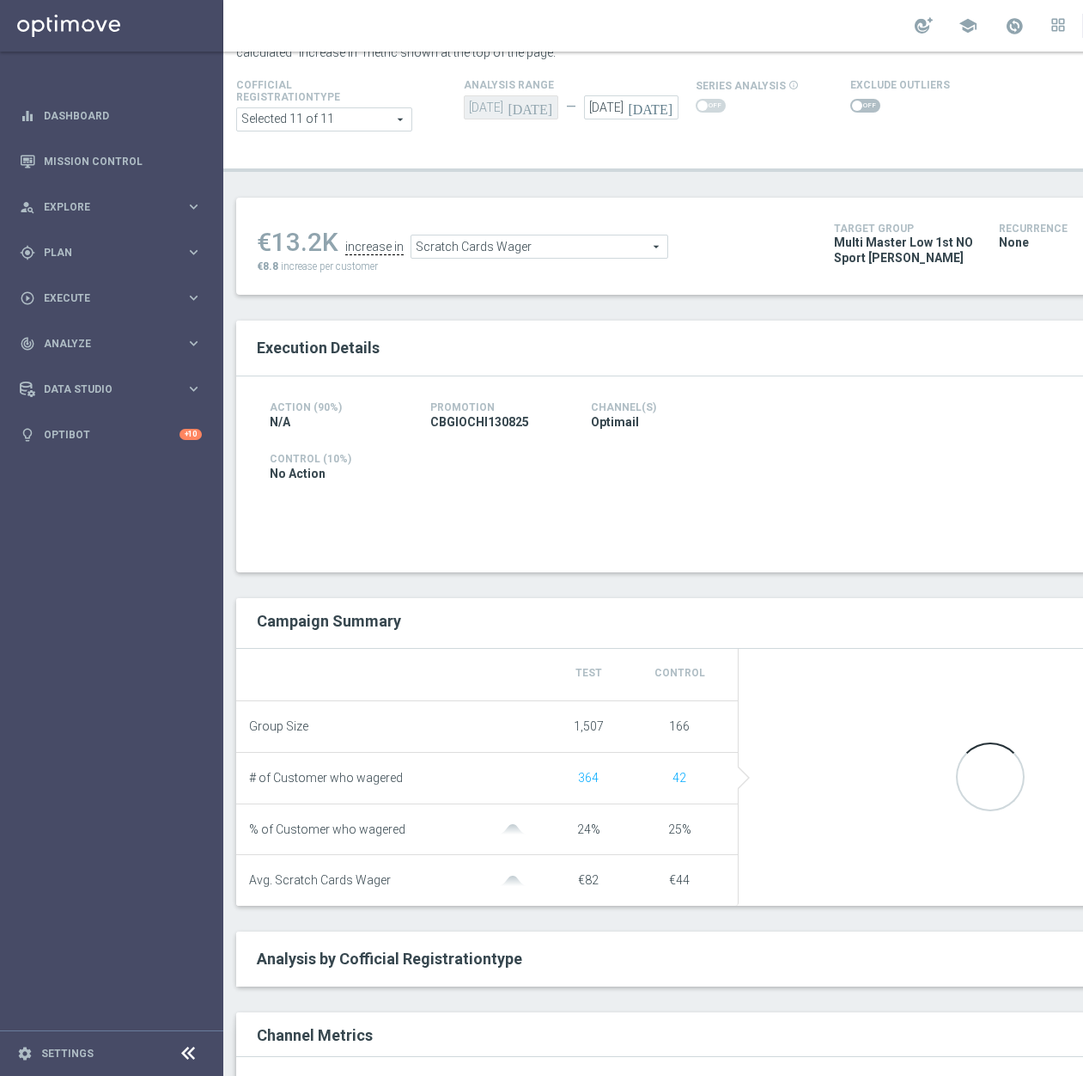
click at [863, 103] on span at bounding box center [865, 106] width 30 height 14
click at [863, 103] on input "checkbox" at bounding box center [865, 106] width 30 height 14
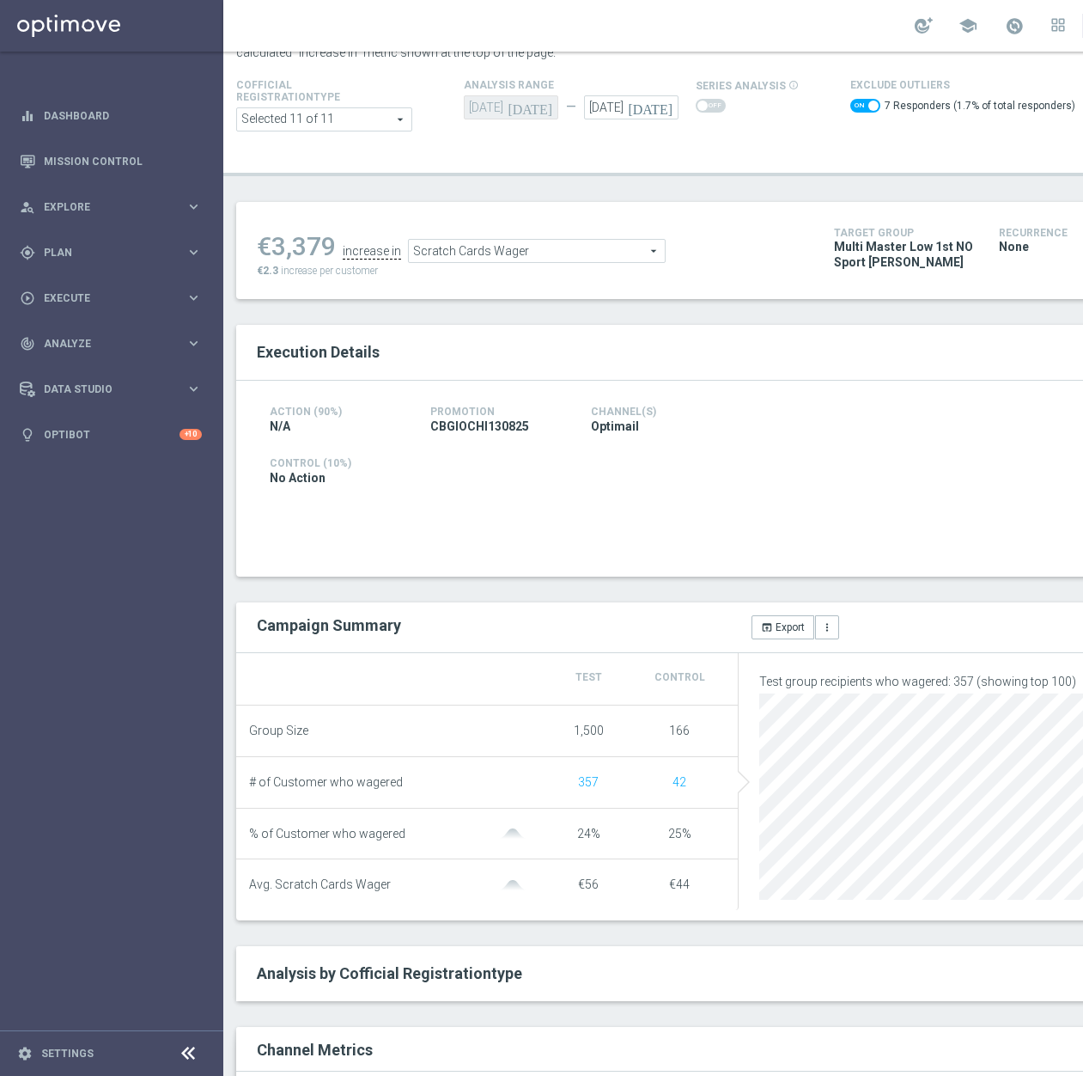
click at [563, 253] on span "Scratch Cards Wager" at bounding box center [537, 251] width 256 height 22
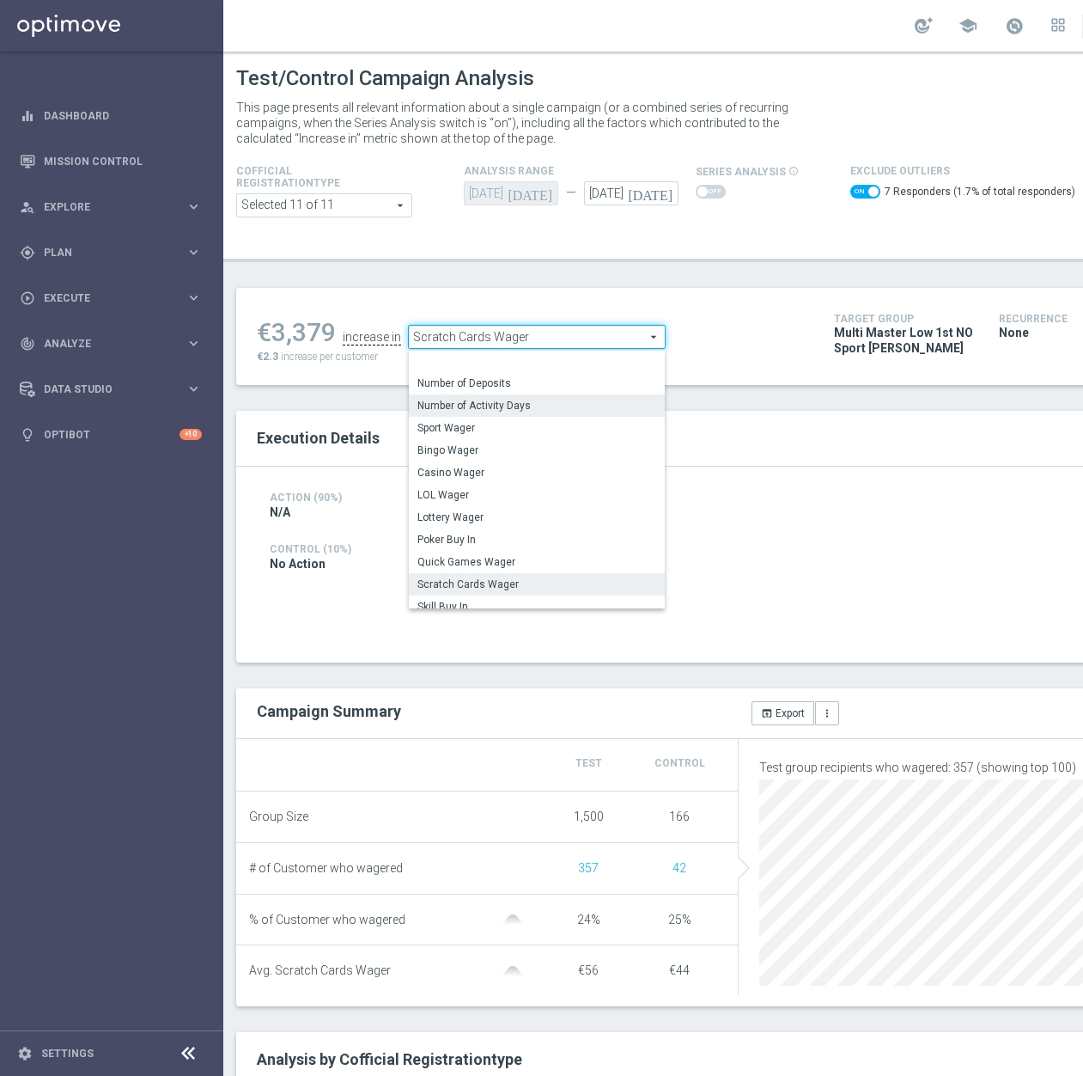
scroll to position [83, 0]
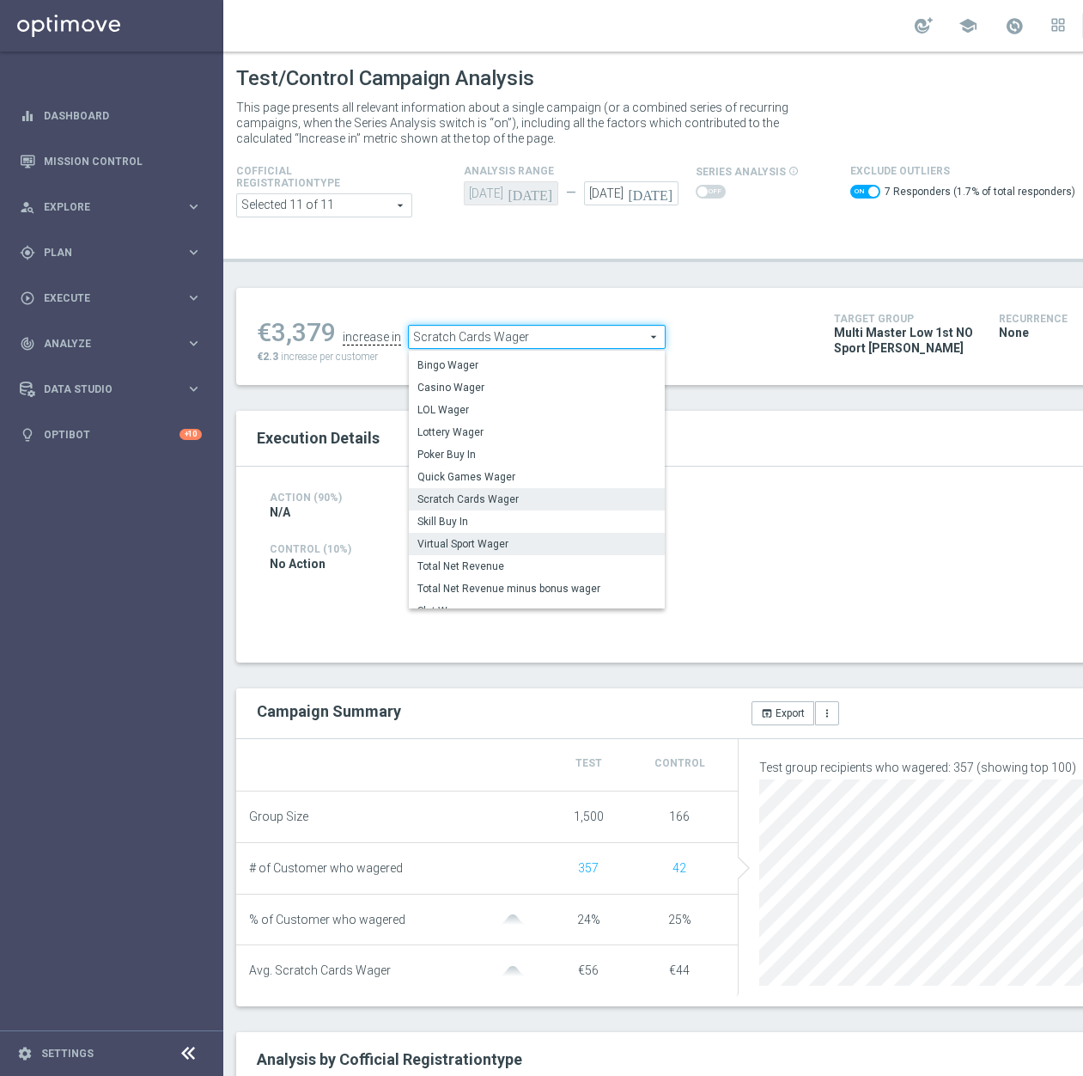
click at [532, 547] on span "Virtual Sport Wager" at bounding box center [536, 544] width 239 height 14
checkbox input "false"
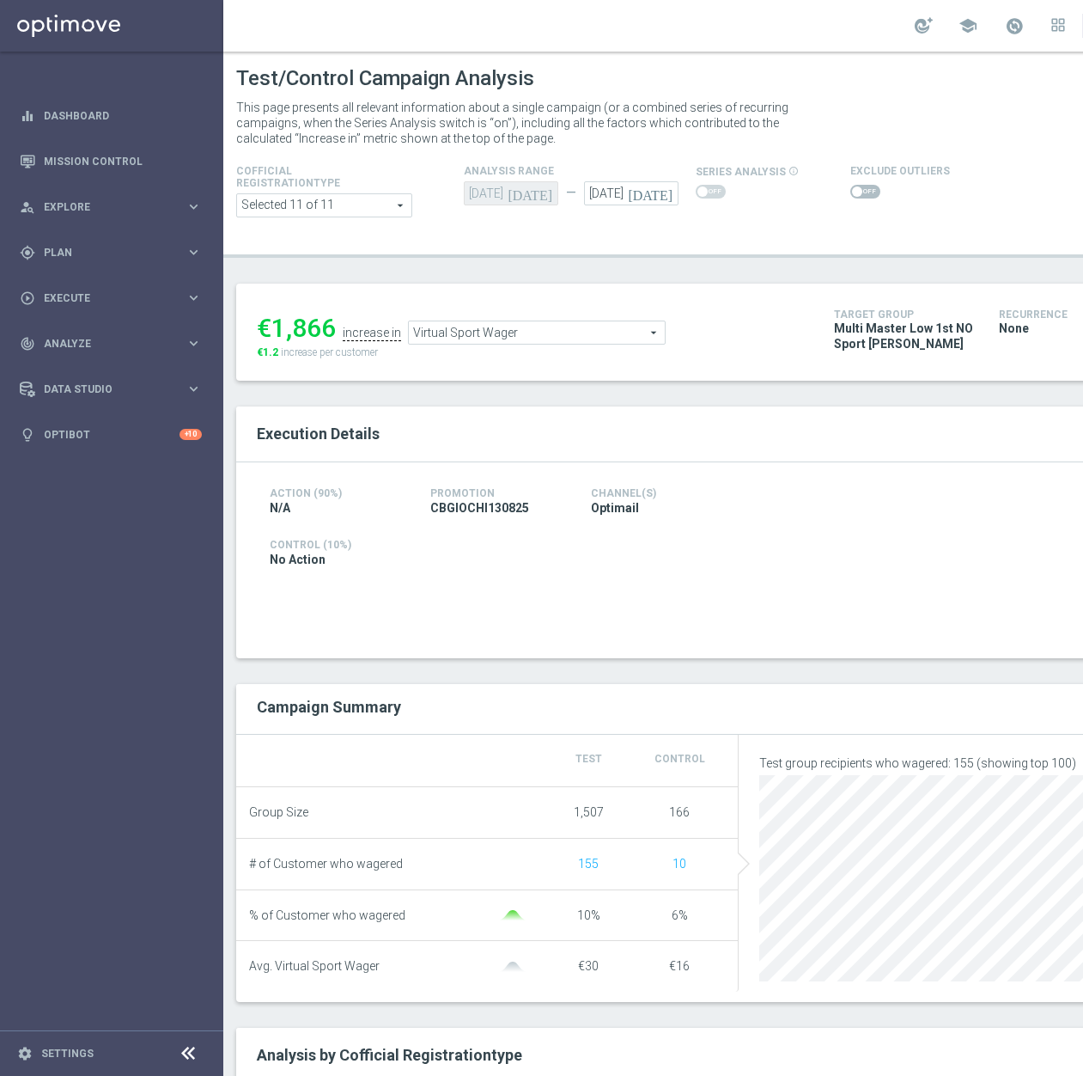
click at [634, 334] on span "Virtual Sport Wager" at bounding box center [537, 332] width 256 height 22
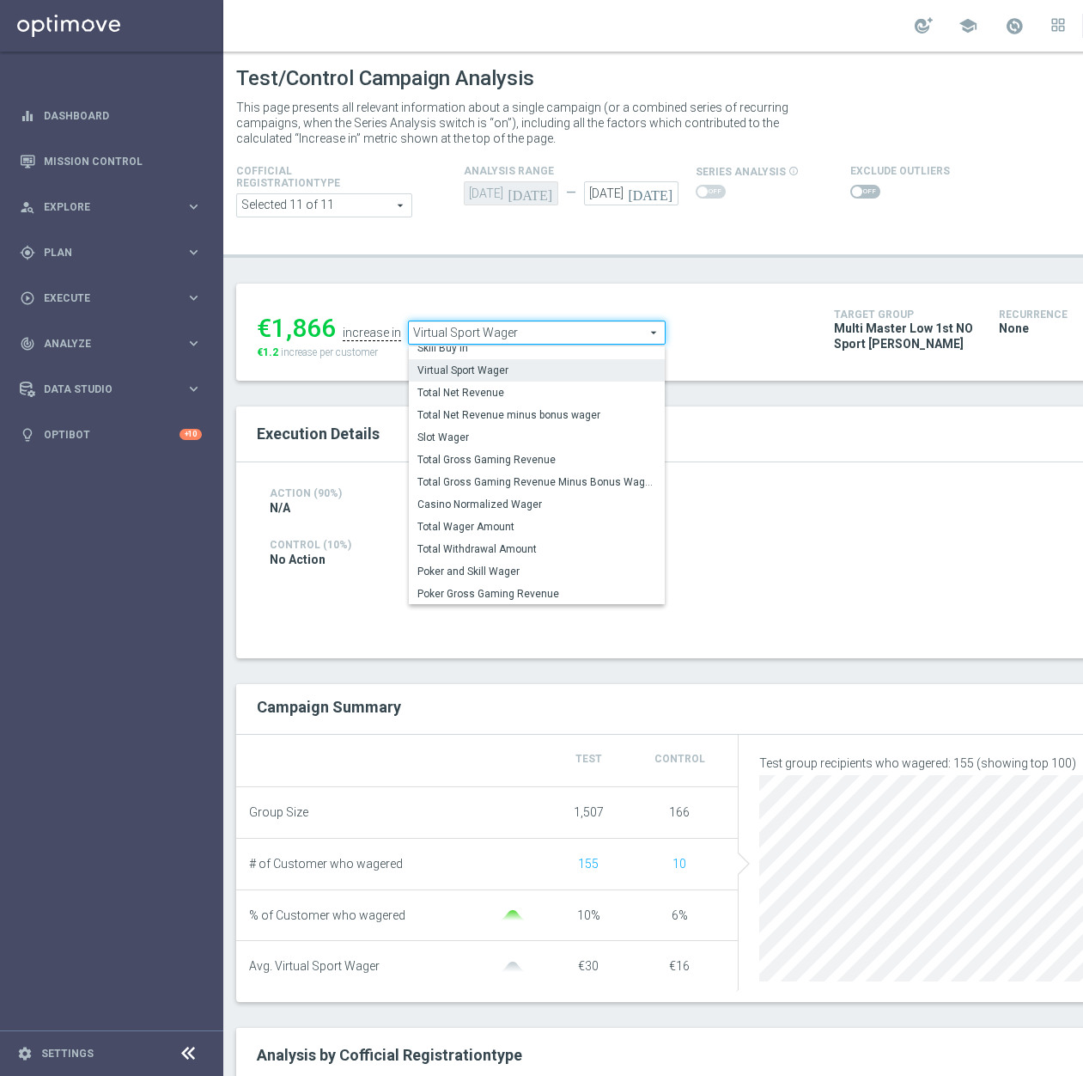
scroll to position [247, 0]
click at [566, 461] on span "Total Gross Gaming Revenue" at bounding box center [536, 459] width 239 height 14
type input "Total Gross Gaming Revenue"
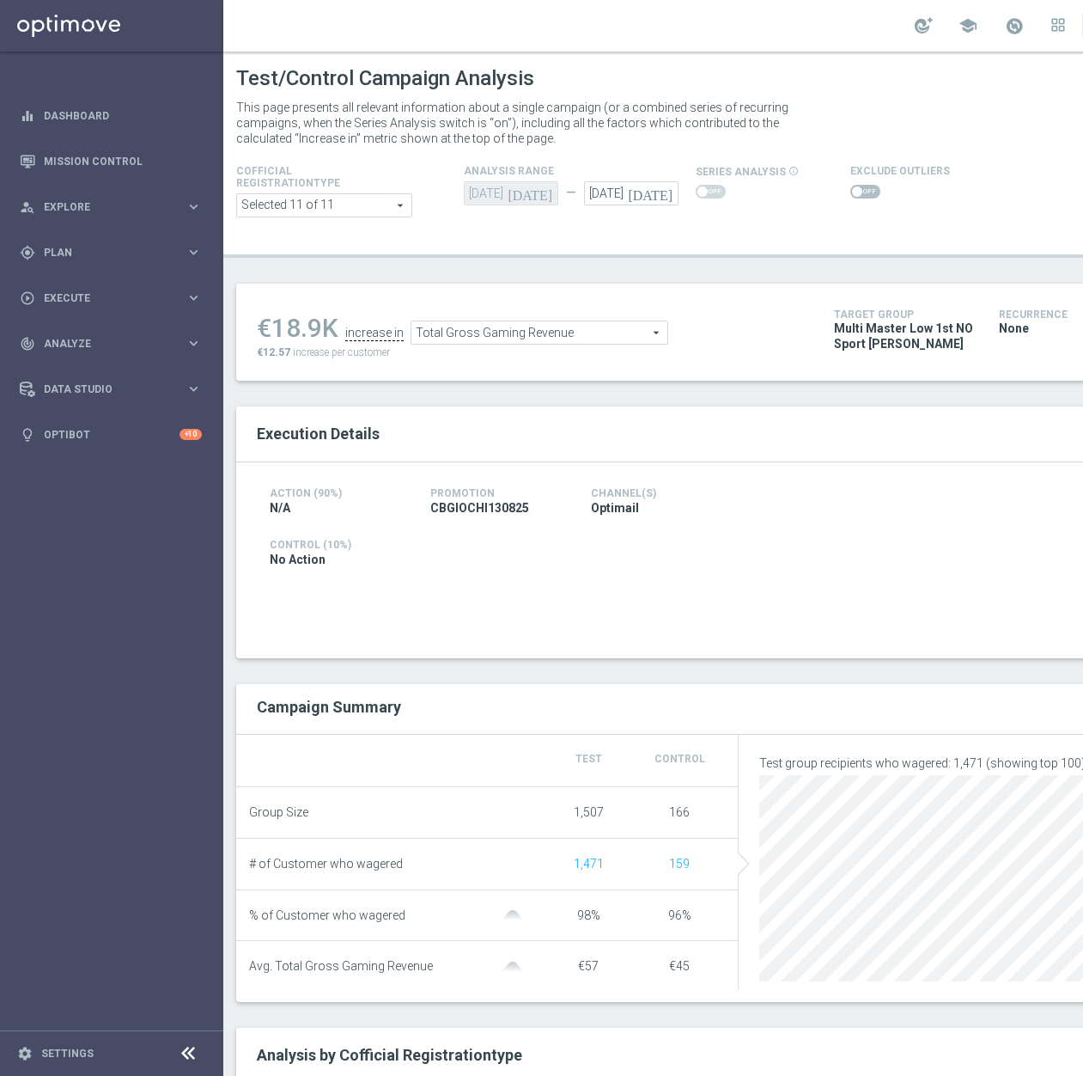
click at [856, 195] on span at bounding box center [865, 192] width 30 height 14
click at [856, 195] on input "checkbox" at bounding box center [865, 192] width 30 height 14
checkbox input "true"
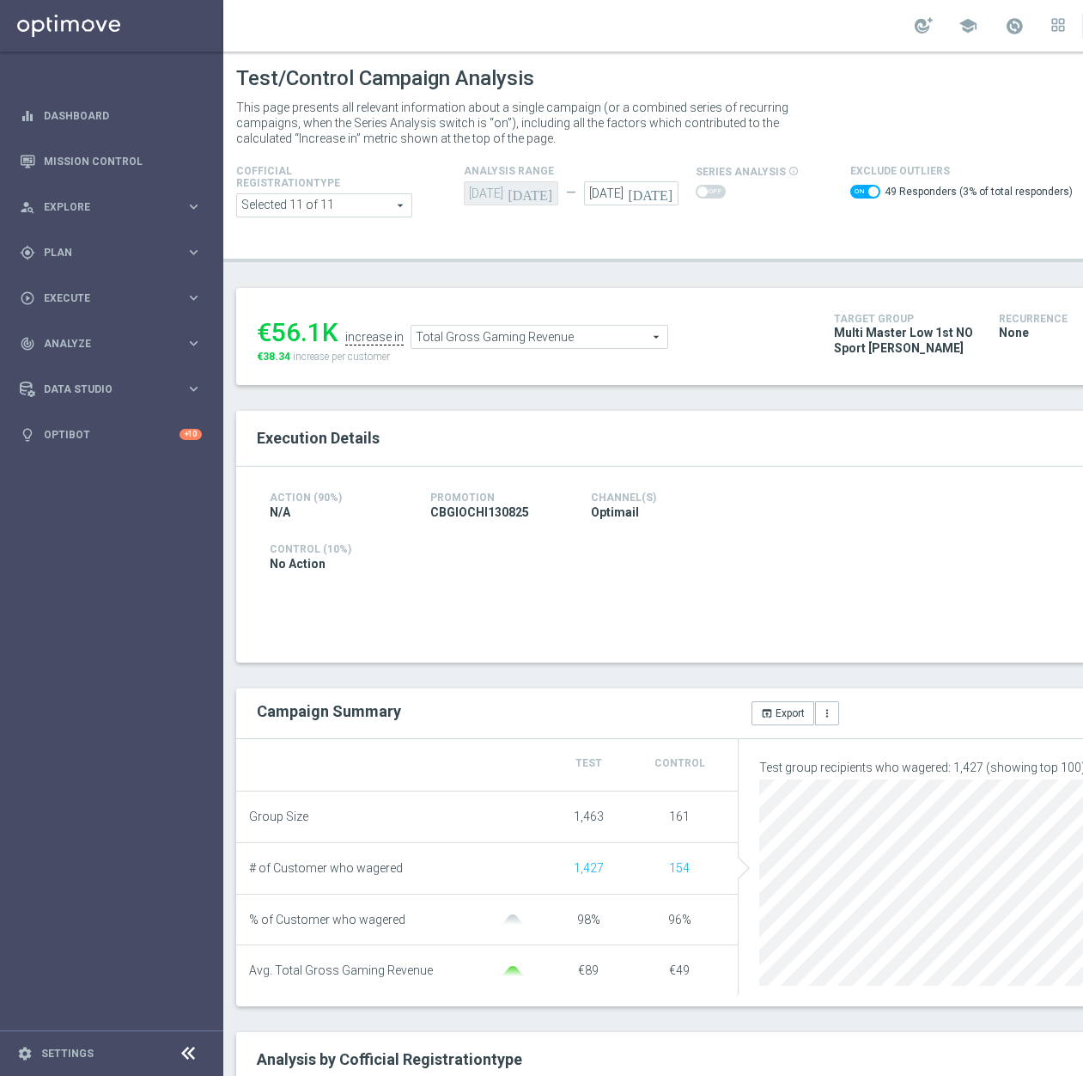
drag, startPoint x: 1057, startPoint y: 576, endPoint x: 1096, endPoint y: 591, distance: 41.3
click at [1056, 576] on div at bounding box center [1060, 567] width 258 height 161
